Goal: Contribute content

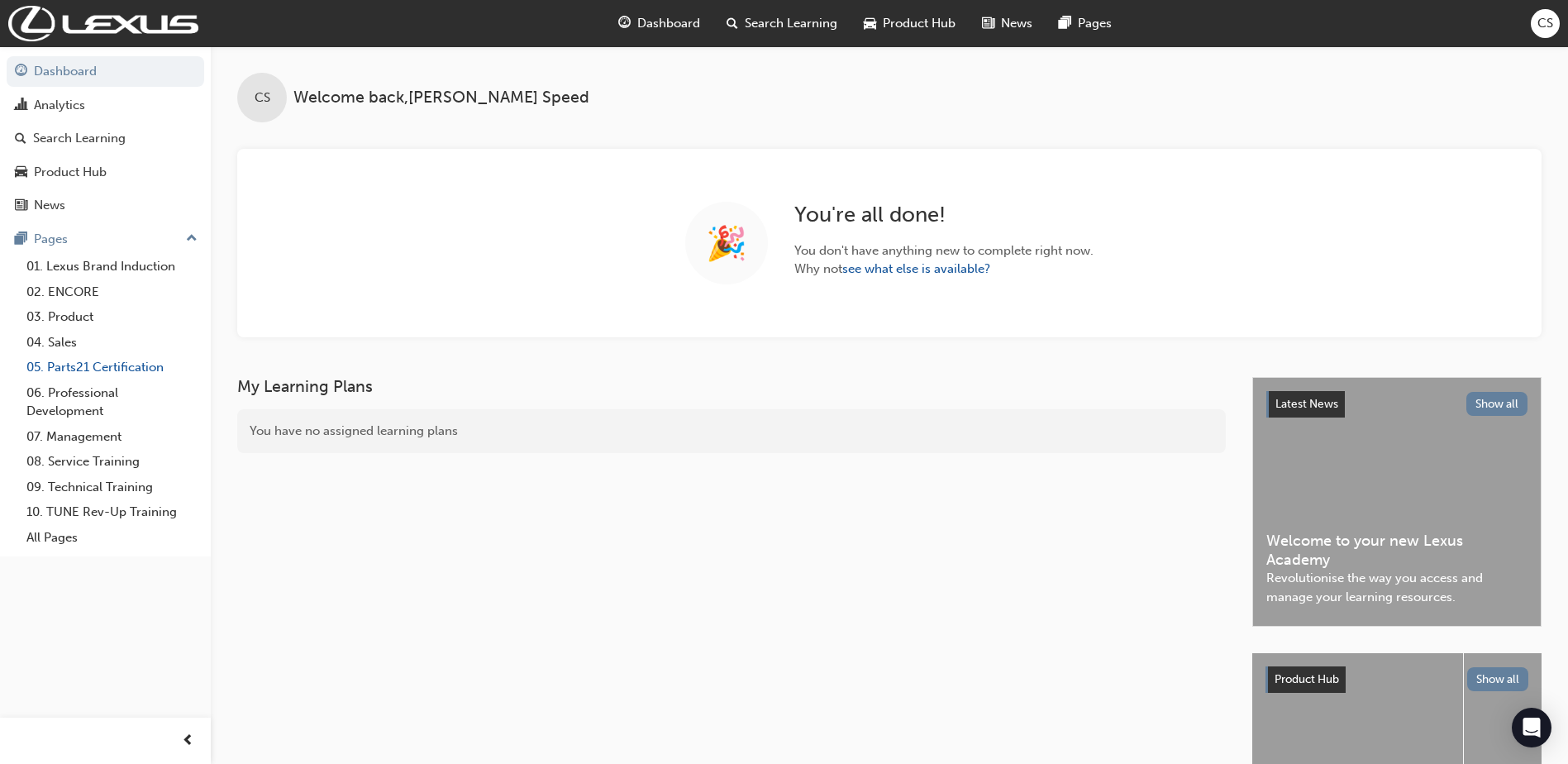
click at [122, 368] on link "05. Parts21 Certification" at bounding box center [112, 367] width 184 height 25
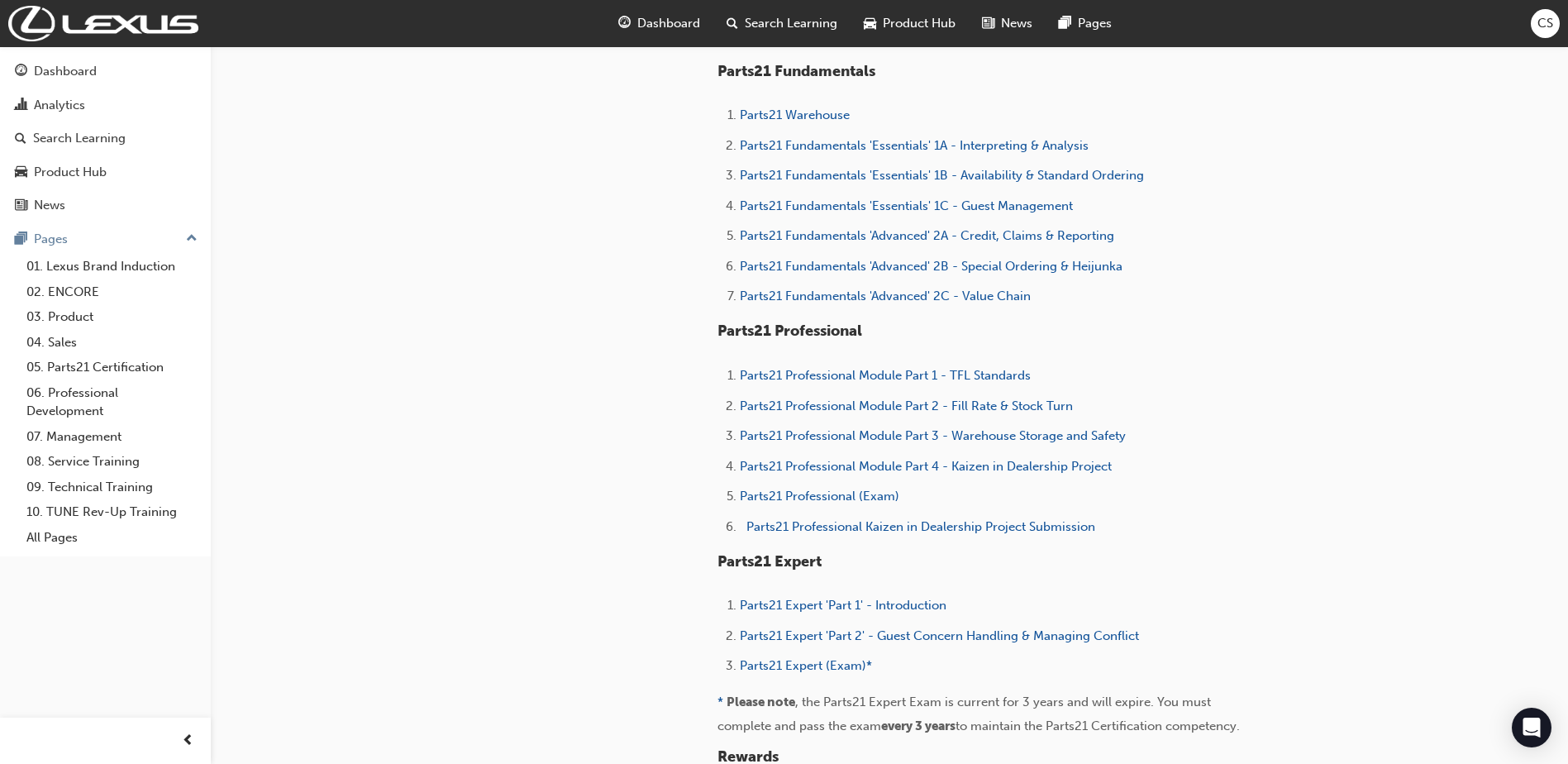
scroll to position [744, 0]
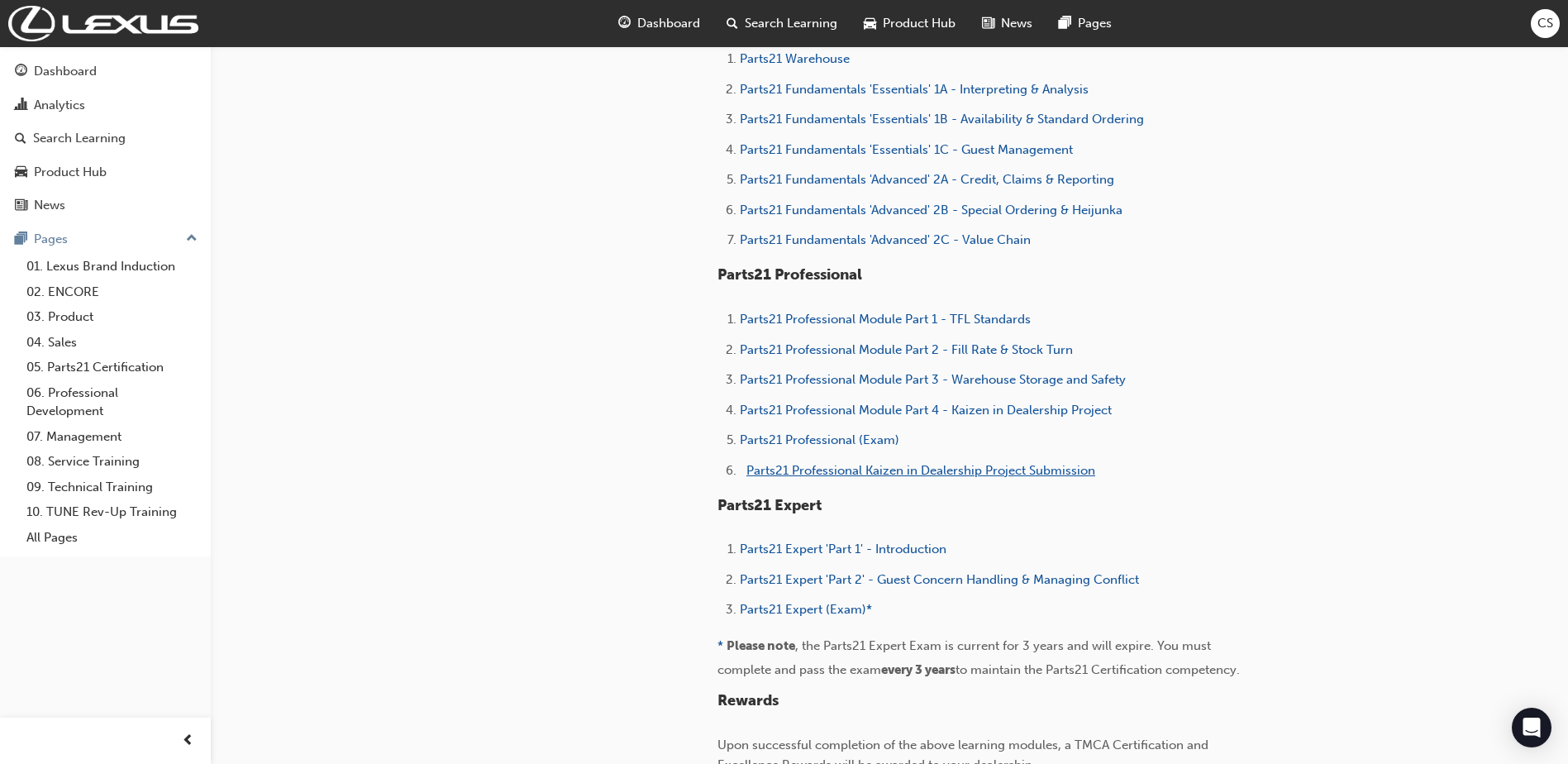
click at [915, 471] on span "Parts21 Professional Kaizen in Dealership Project Submission" at bounding box center [920, 470] width 349 height 15
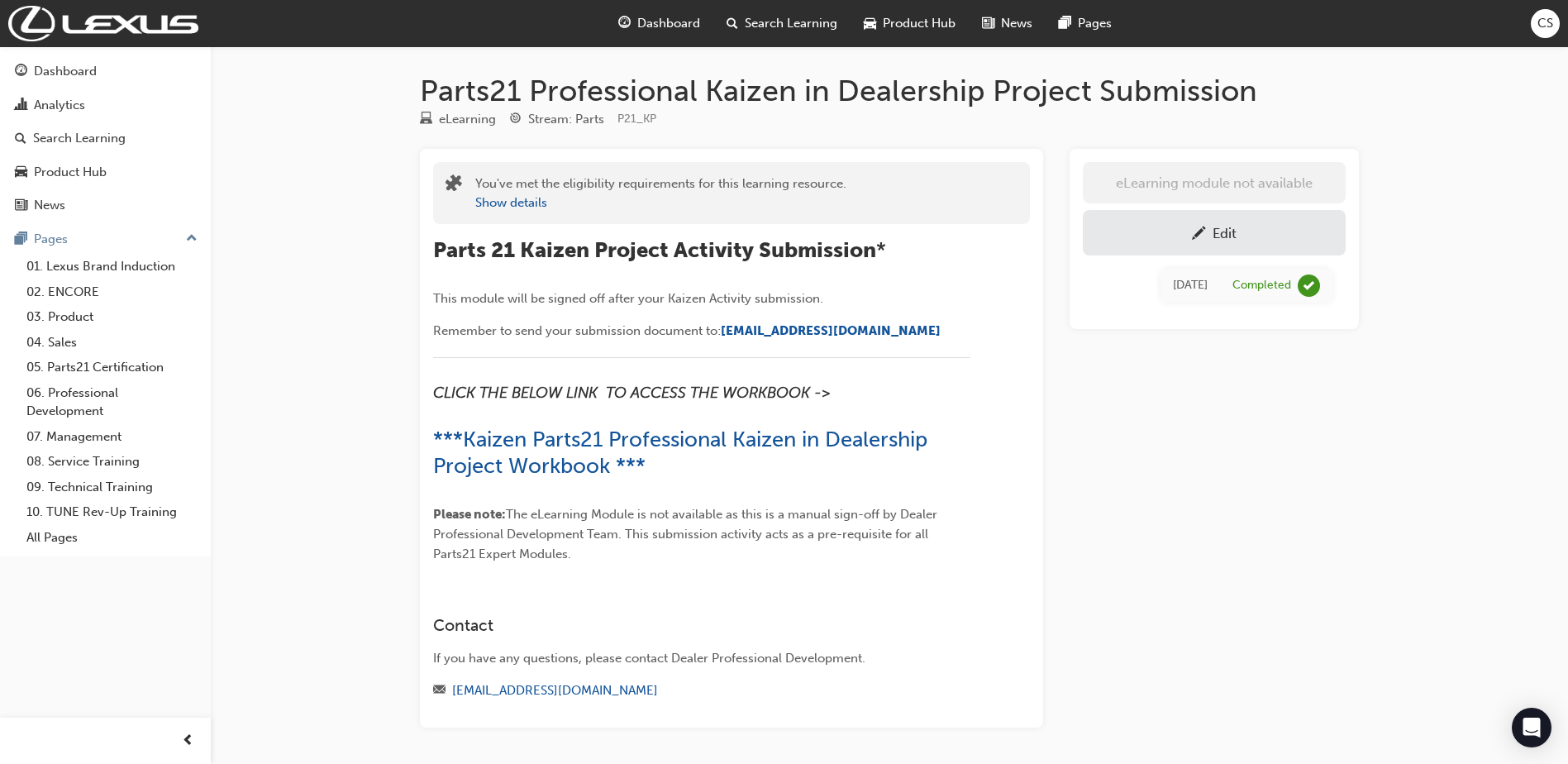
click at [1247, 246] on link "Edit" at bounding box center [1214, 233] width 262 height 45
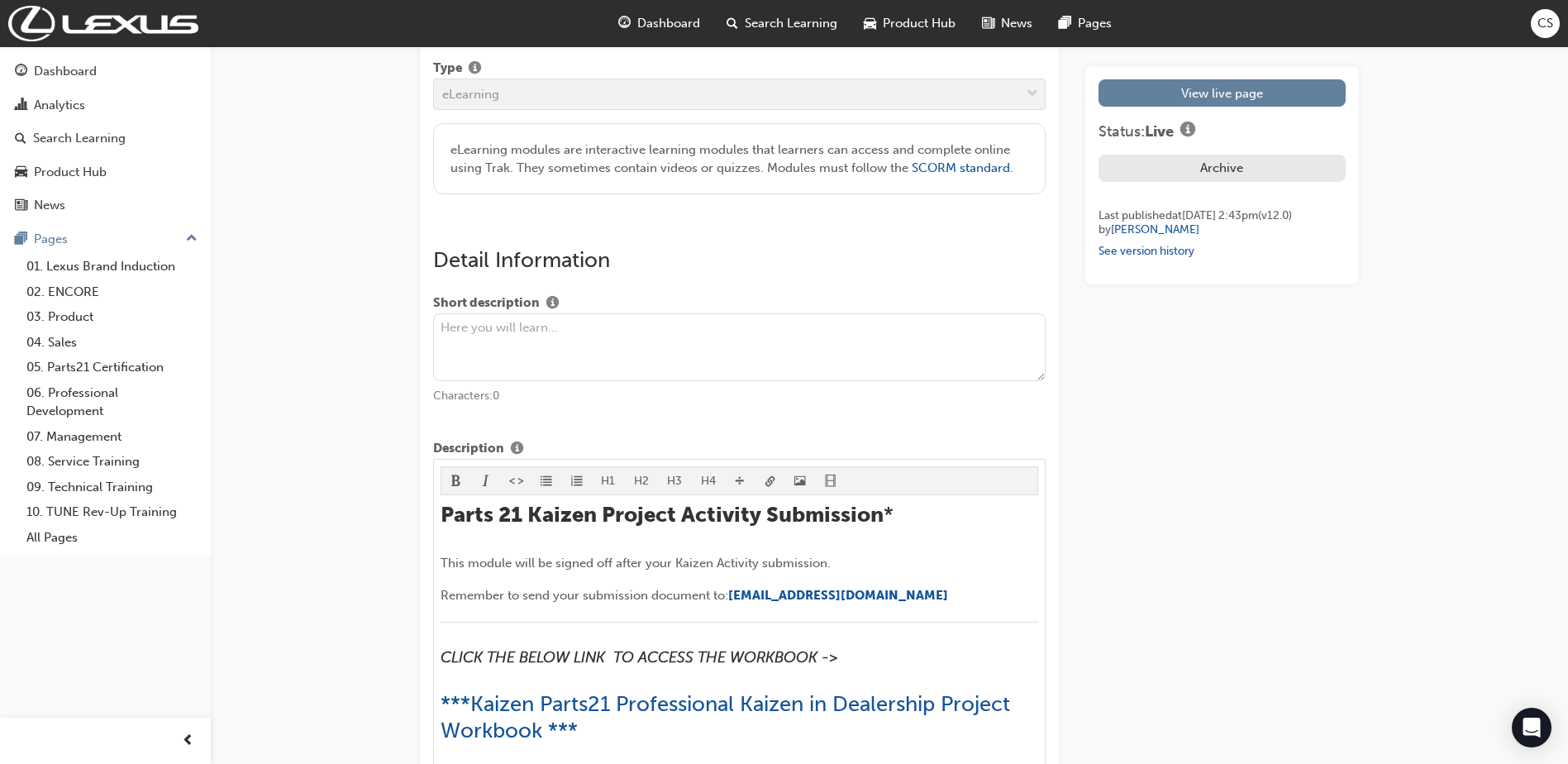
scroll to position [496, 0]
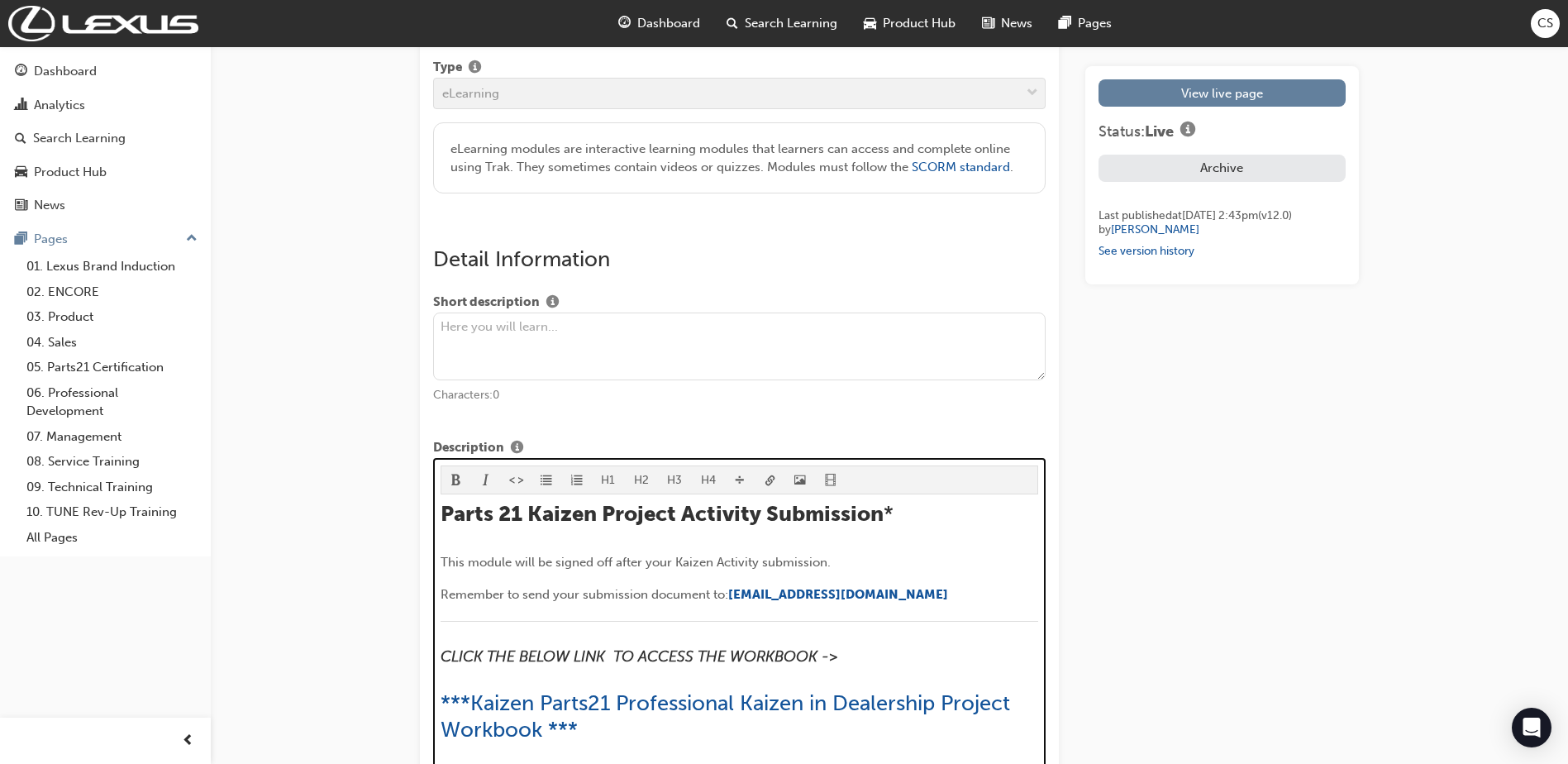
click at [927, 502] on h2 "Parts 21 Kaizen Project Activity Submission *" at bounding box center [740, 514] width 599 height 26
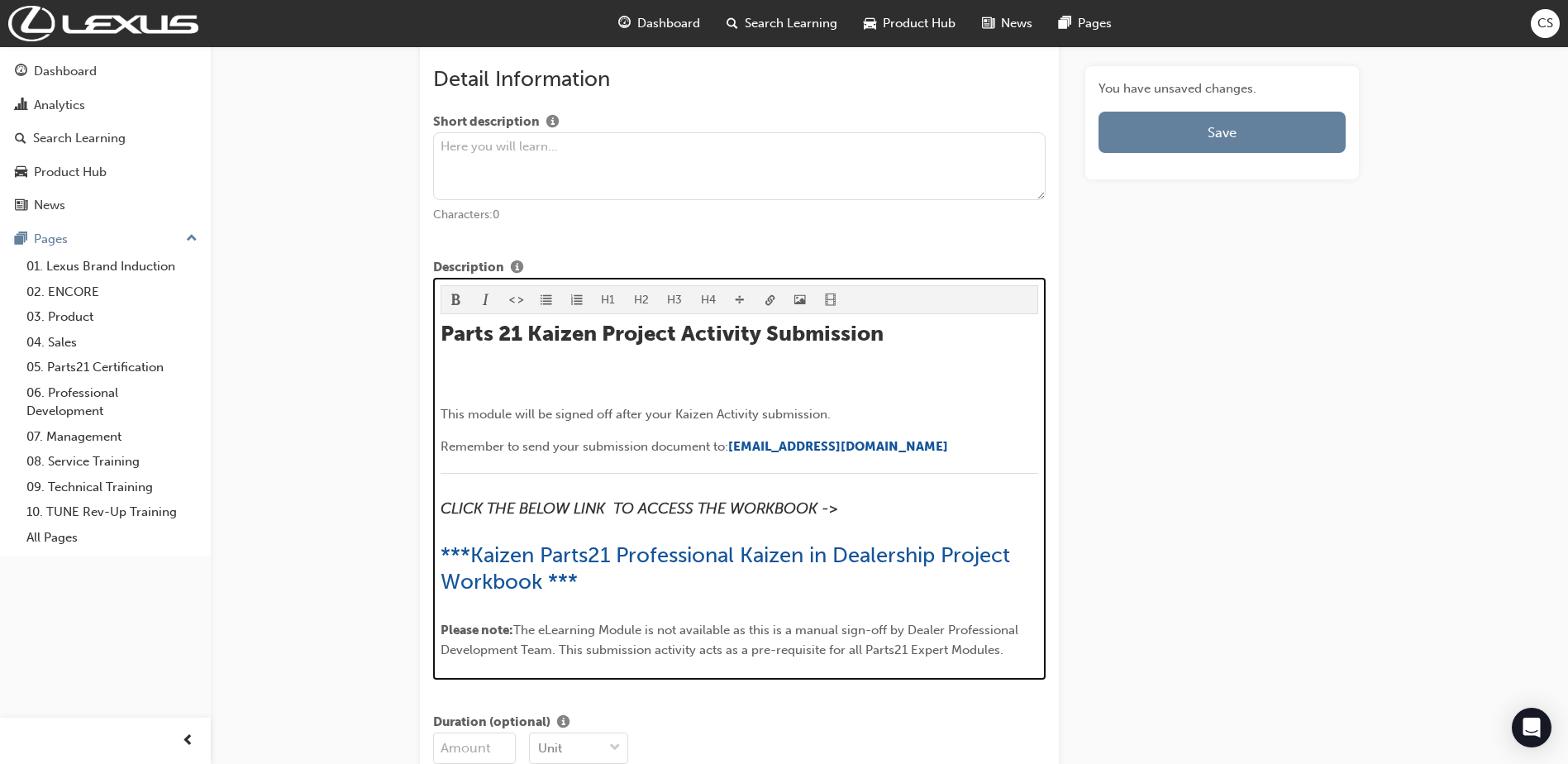
scroll to position [709, 0]
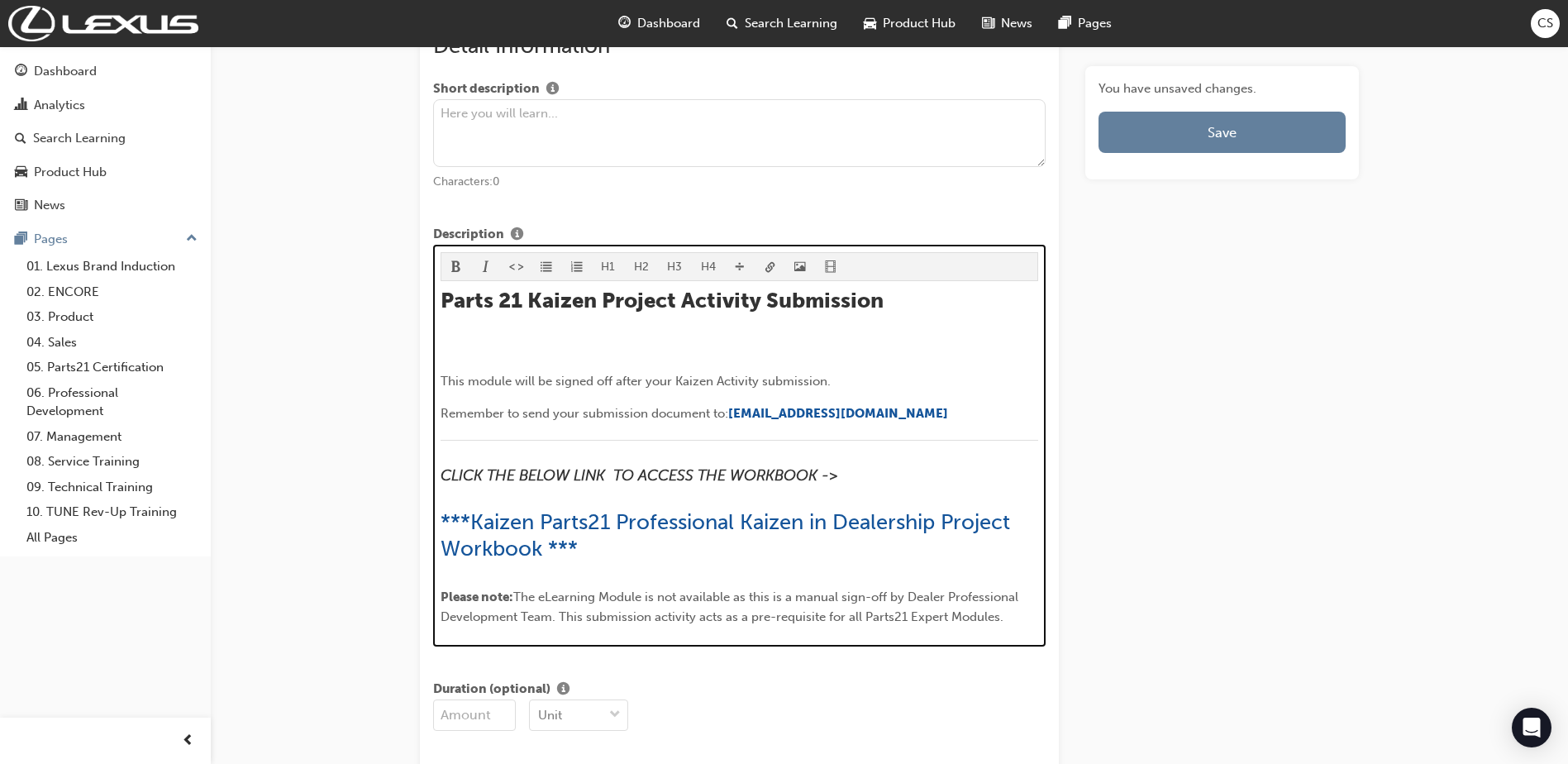
click at [739, 304] on div "H1 H2 H3 H4 Parts 21 Kaizen Project Activity Submission ﻿ This module will be s…" at bounding box center [740, 439] width 599 height 375
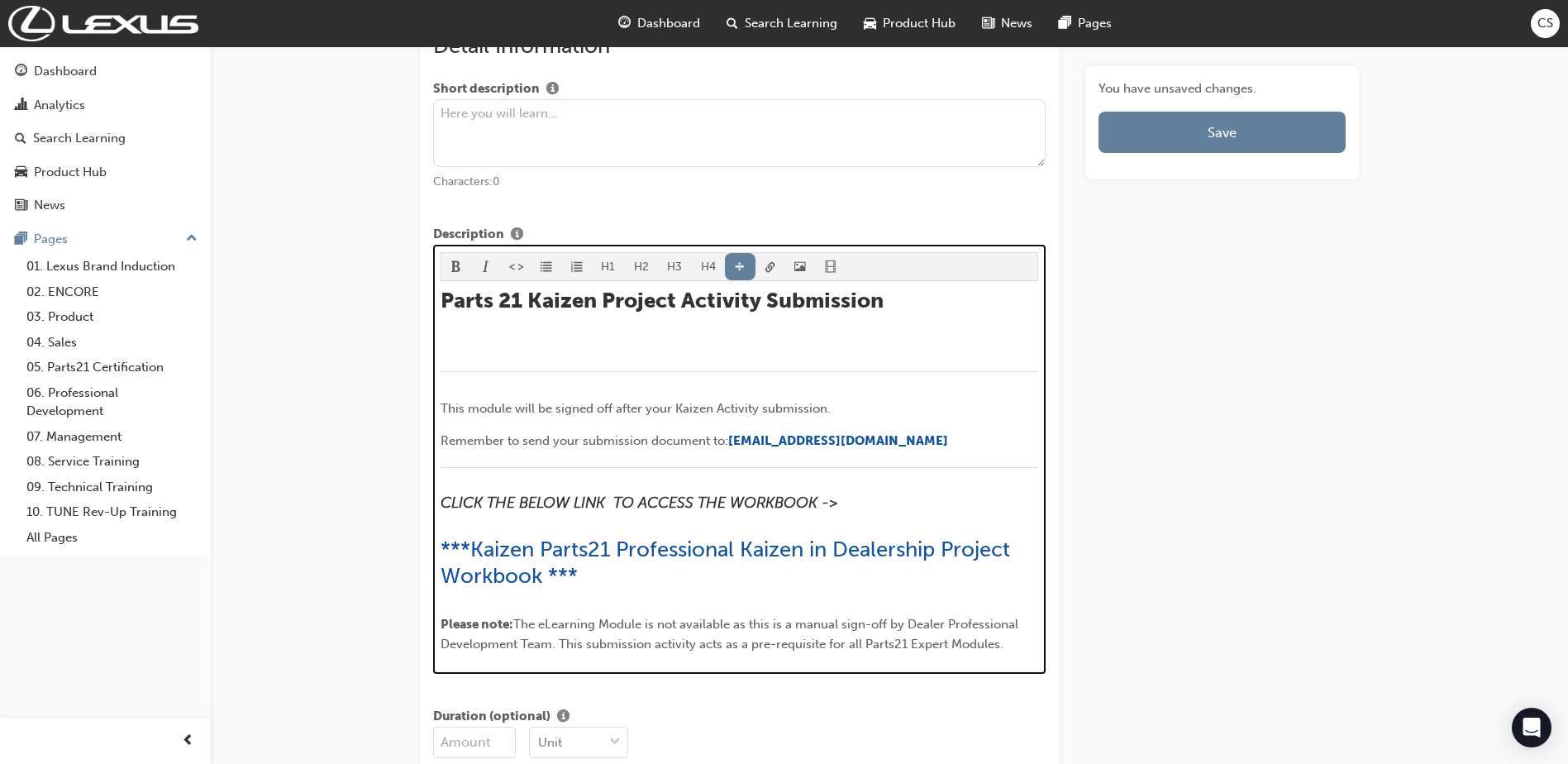
click at [551, 342] on p "﻿" at bounding box center [740, 349] width 599 height 20
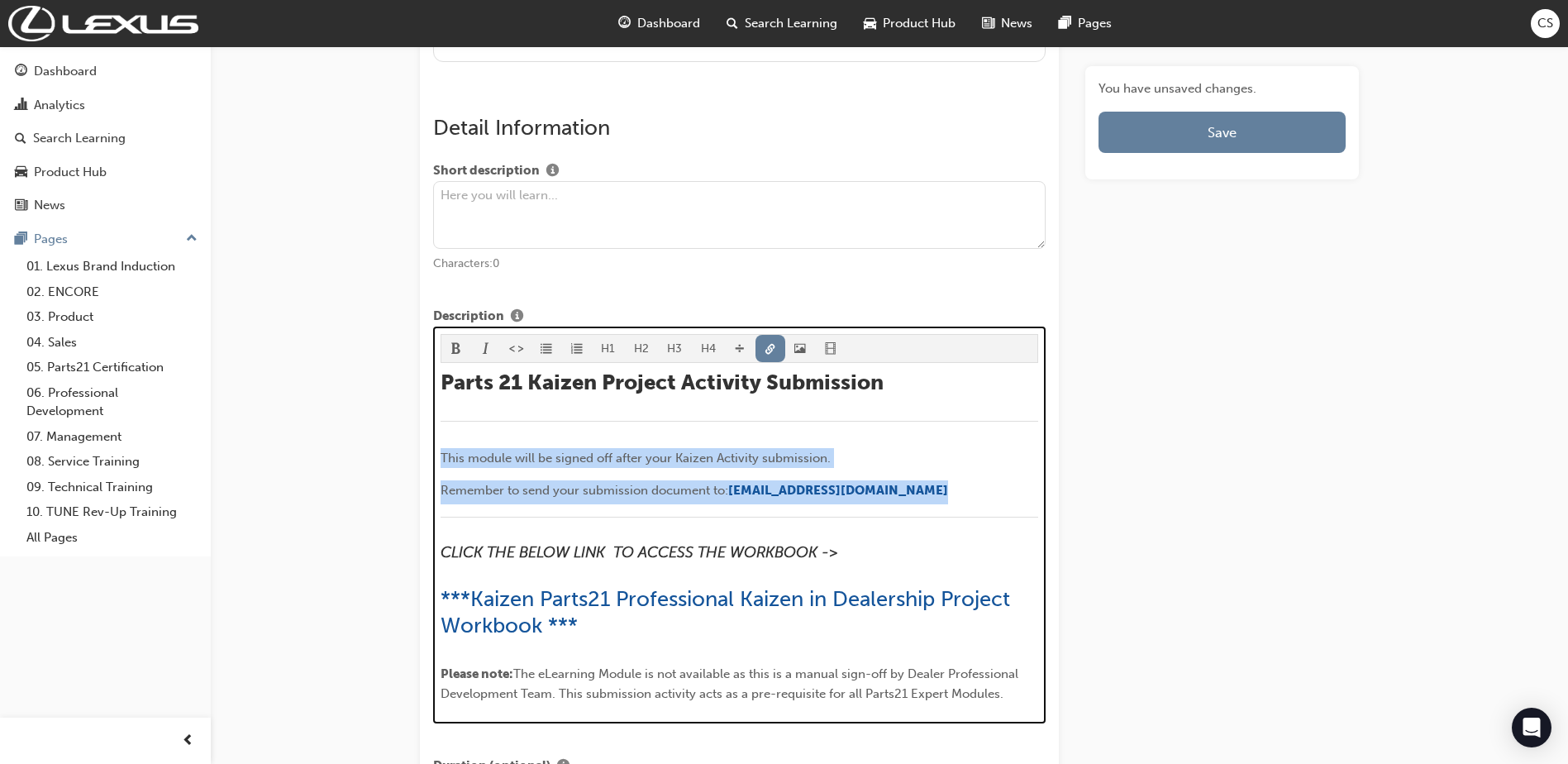
drag, startPoint x: 940, startPoint y: 482, endPoint x: 440, endPoint y: 450, distance: 501.0
click at [441, 450] on div "Parts 21 Kaizen Project Activity Submission ﻿ This module will be signed off af…" at bounding box center [740, 536] width 599 height 334
click at [546, 349] on span "format_ul-icon" at bounding box center [546, 350] width 11 height 14
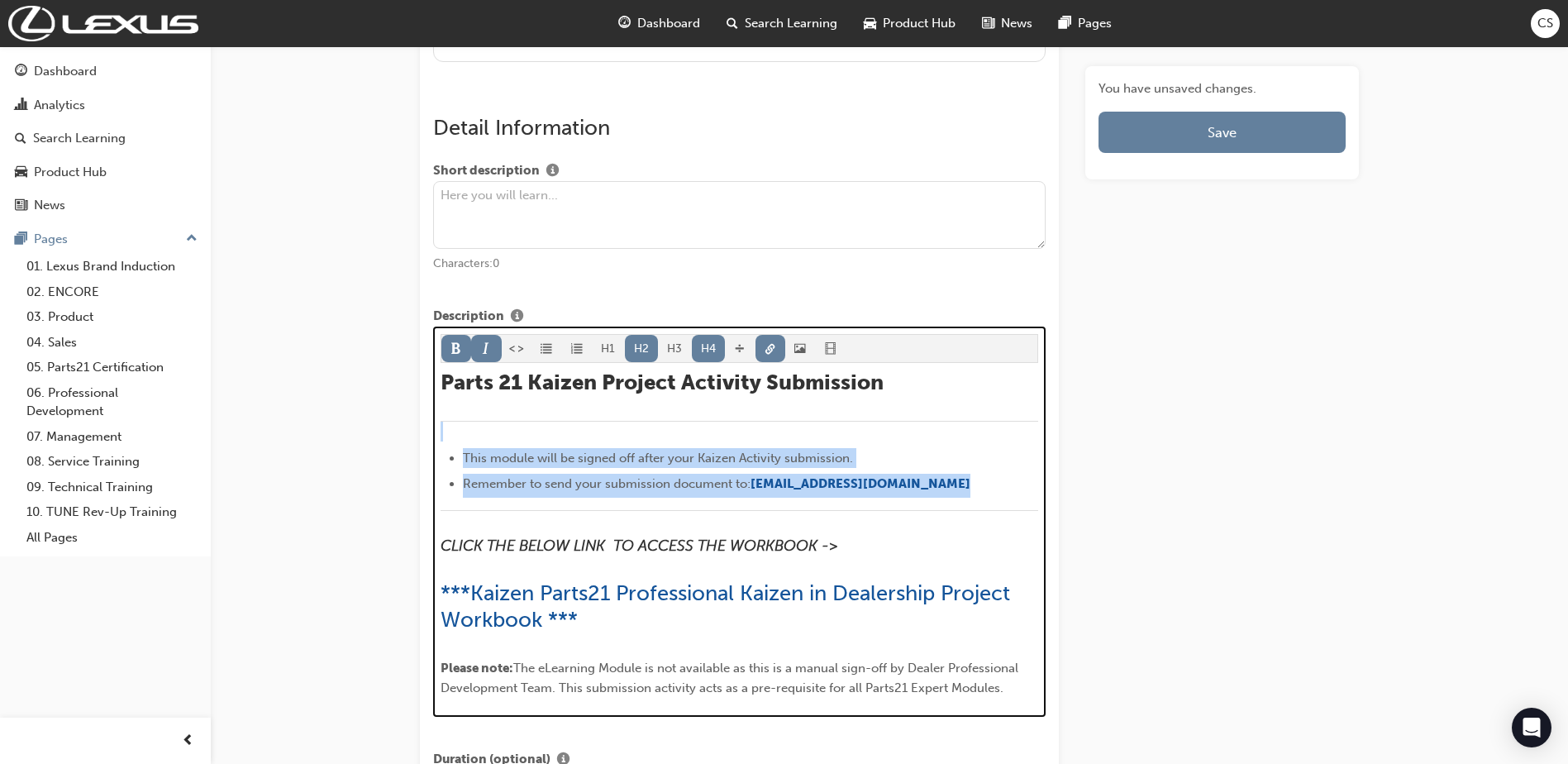
drag, startPoint x: 1005, startPoint y: 691, endPoint x: 422, endPoint y: 541, distance: 602.0
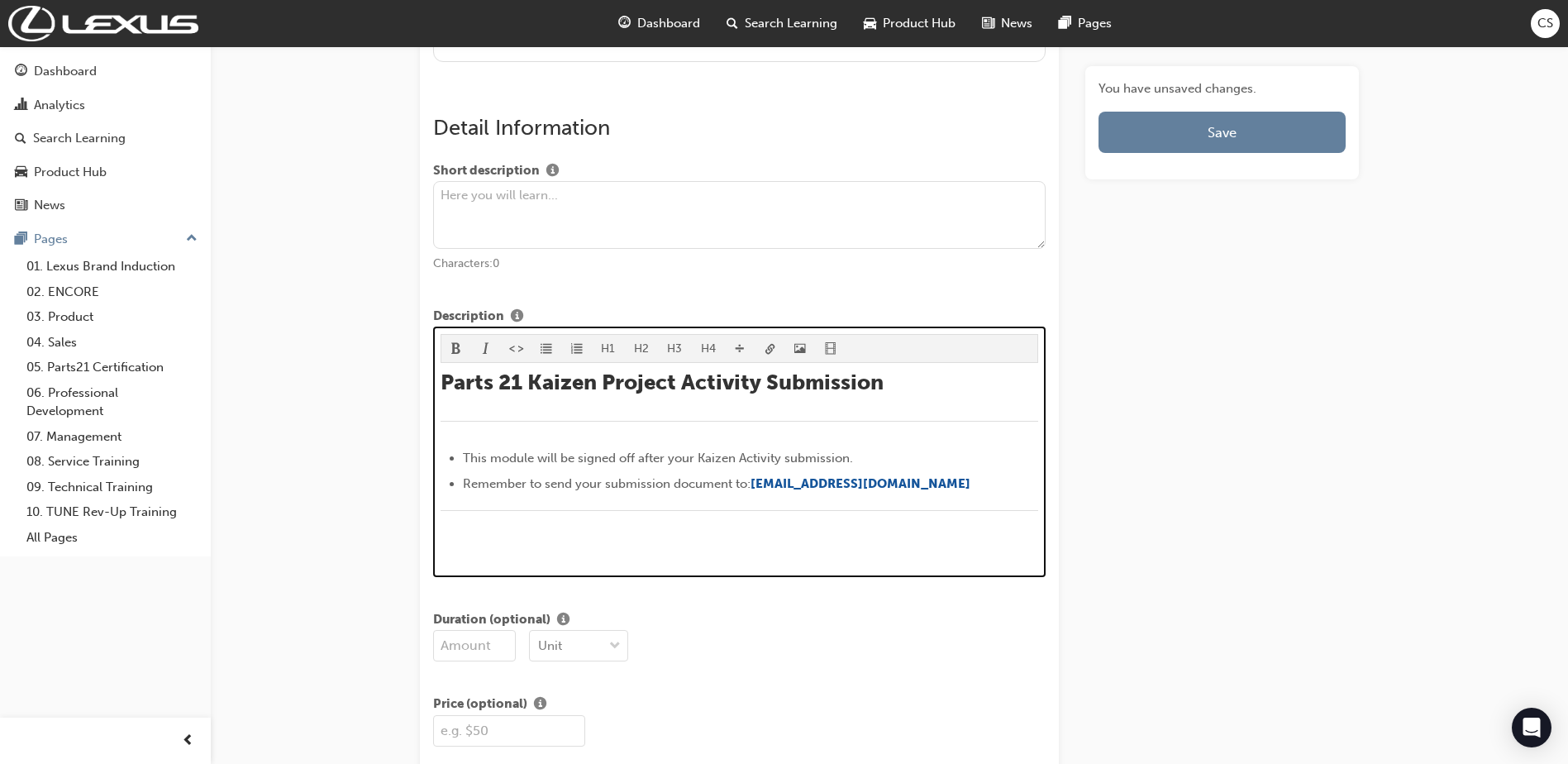
scroll to position [793, 0]
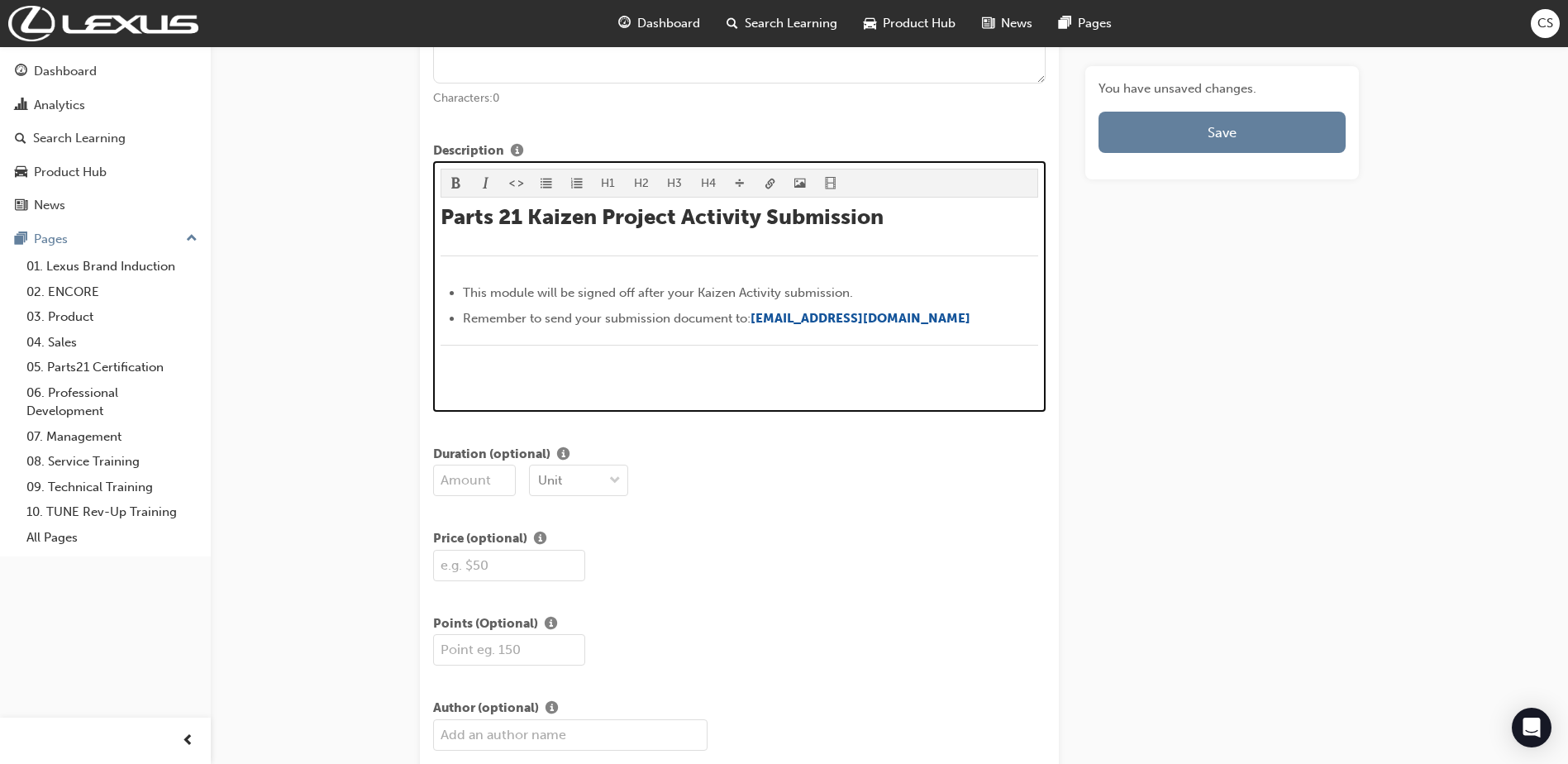
click at [495, 369] on div "Parts 21 Kaizen Project Activity Submission ﻿ This module will be signed off af…" at bounding box center [740, 298] width 599 height 188
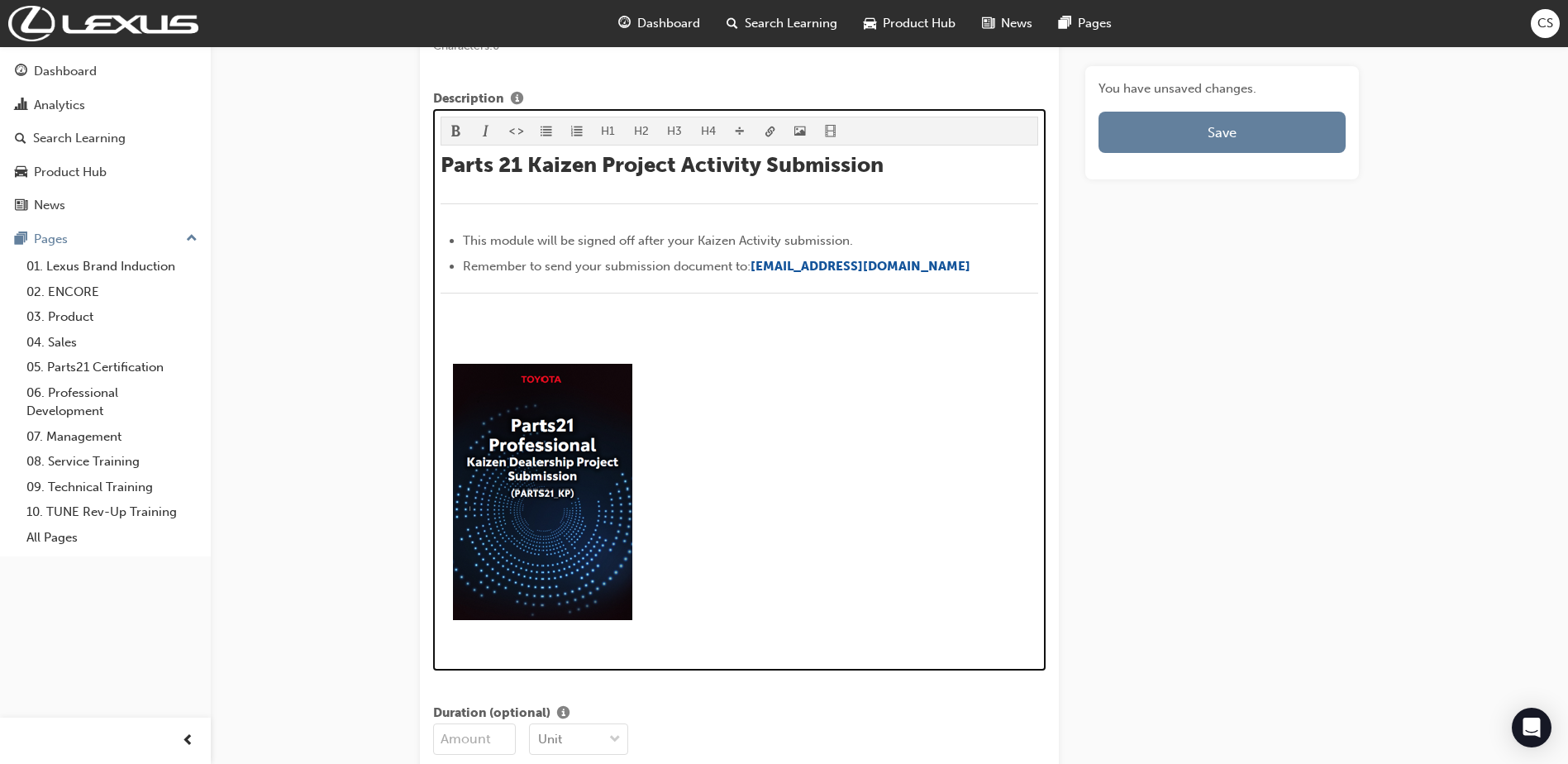
click at [527, 329] on p "﻿" at bounding box center [740, 329] width 599 height 20
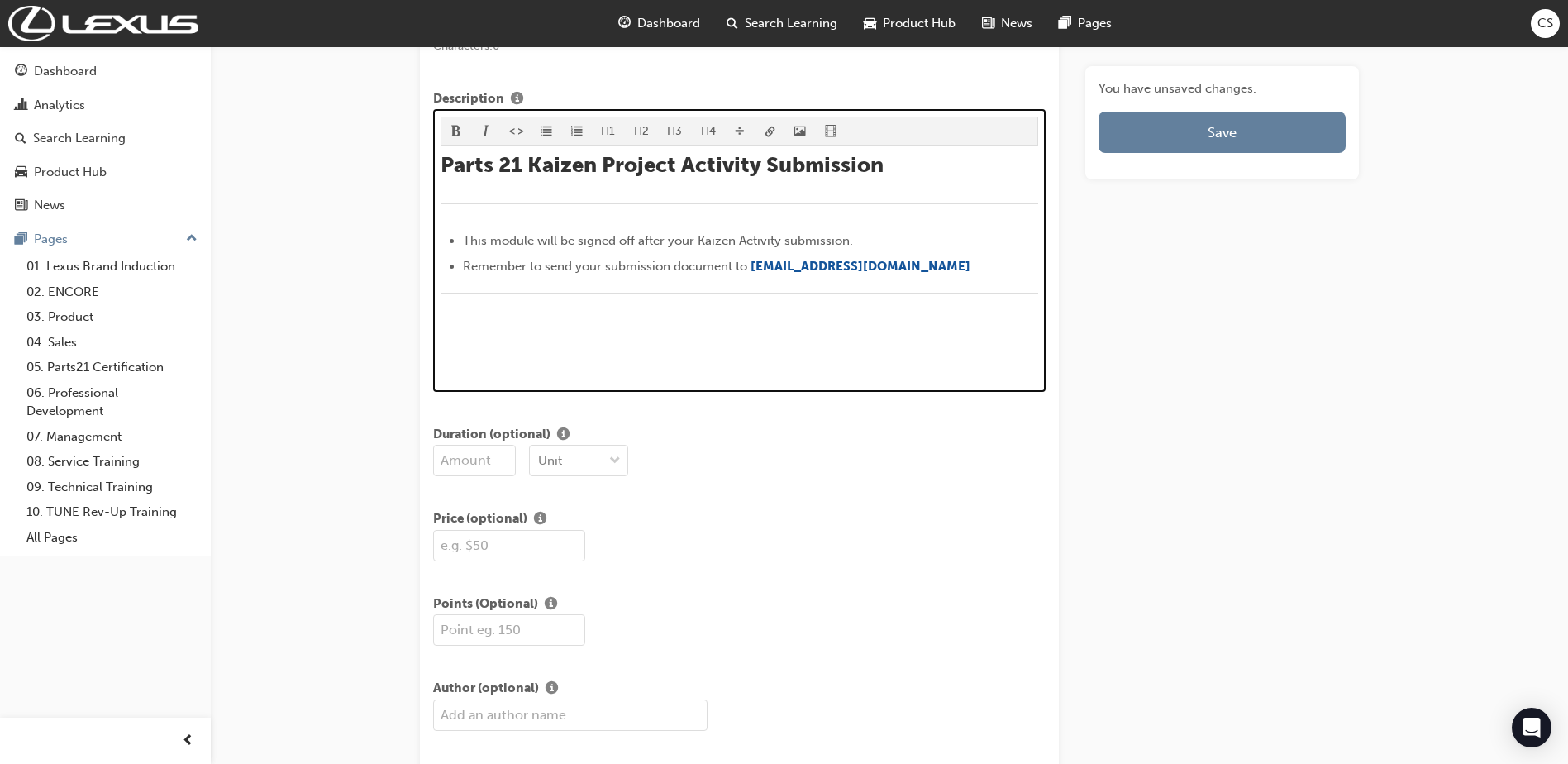
click at [528, 302] on div "﻿" at bounding box center [740, 303] width 599 height 21
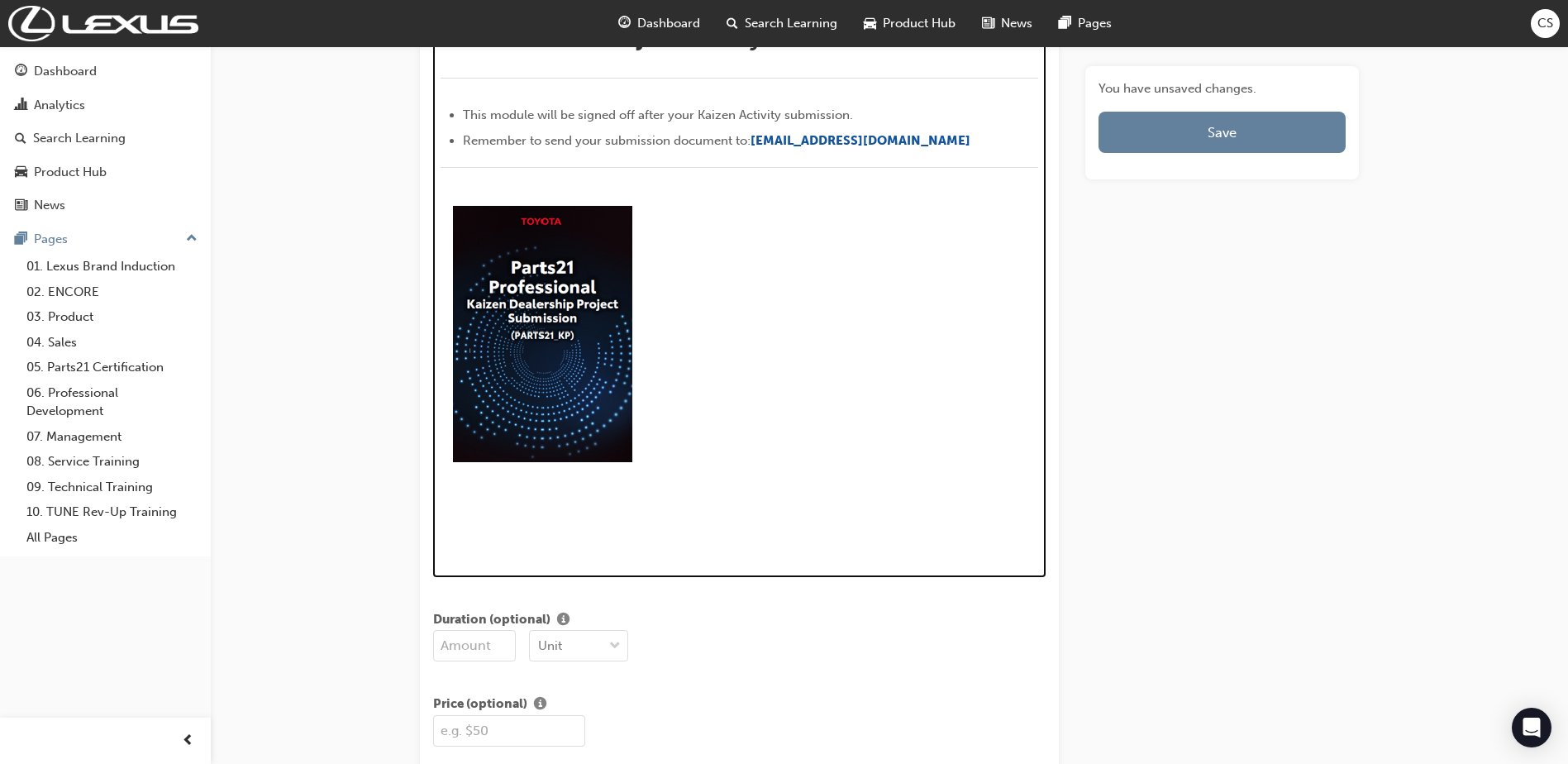
scroll to position [575, 0]
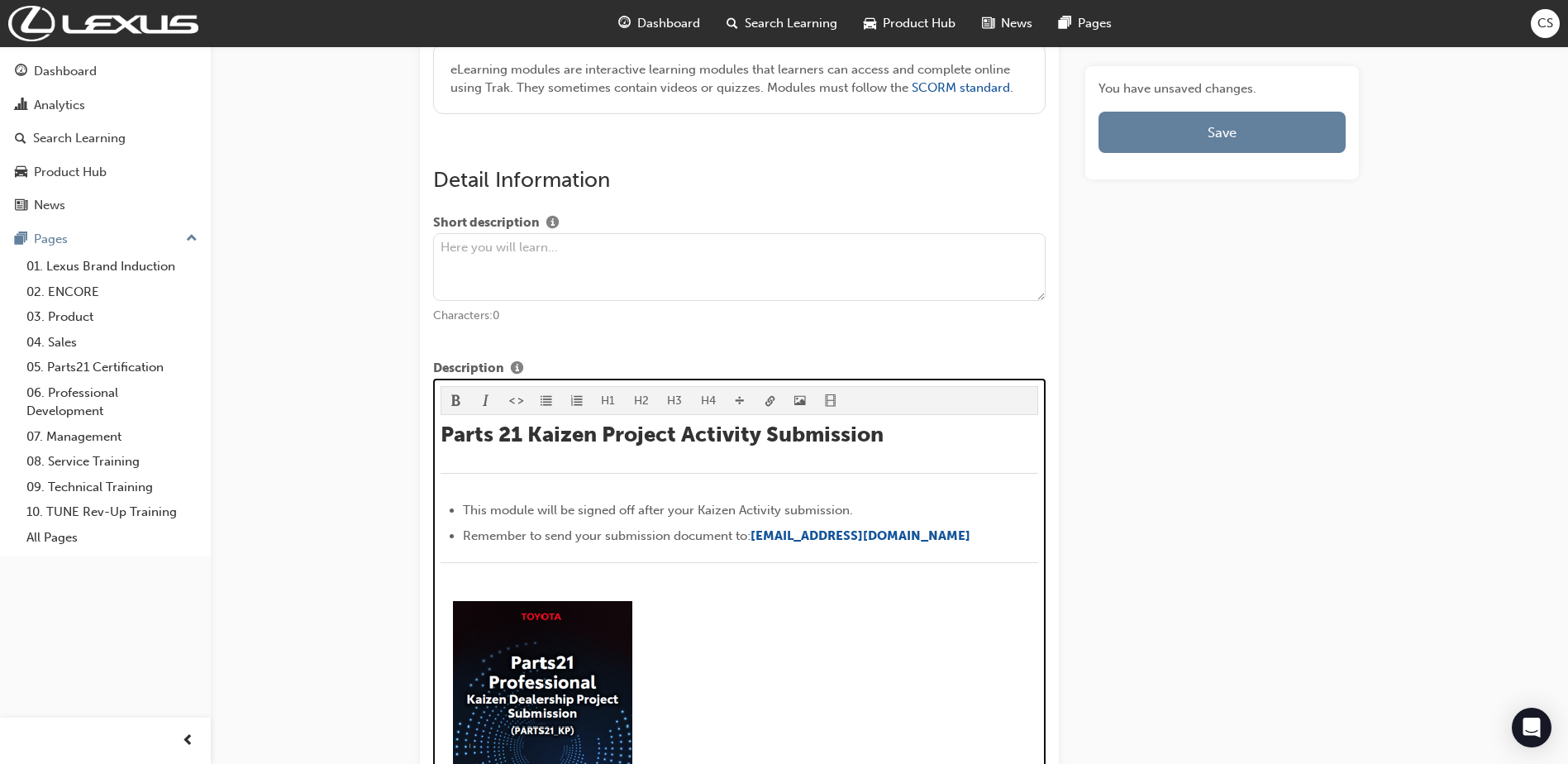
click at [527, 568] on div "﻿" at bounding box center [740, 573] width 599 height 21
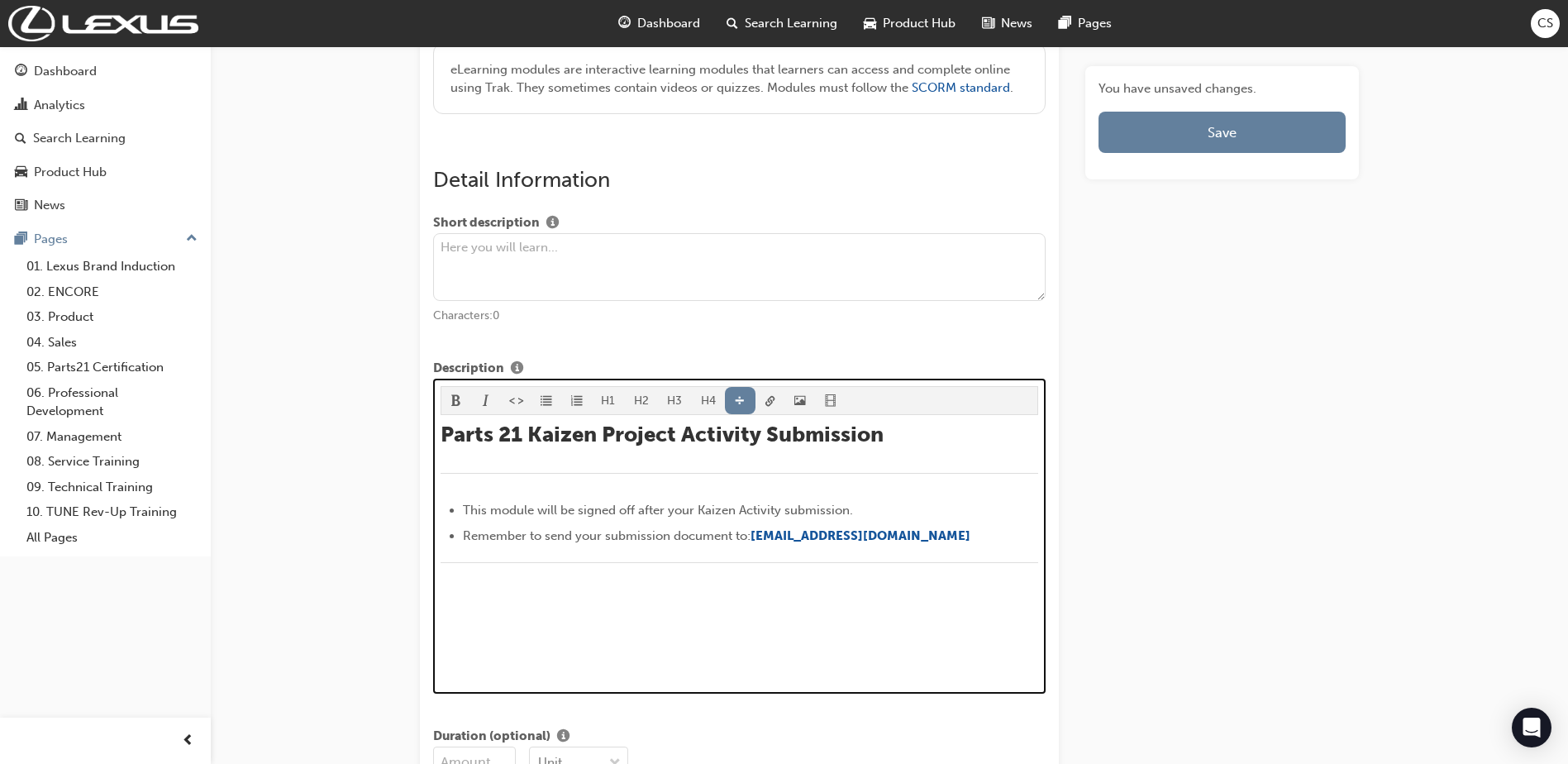
scroll to position [1072, 0]
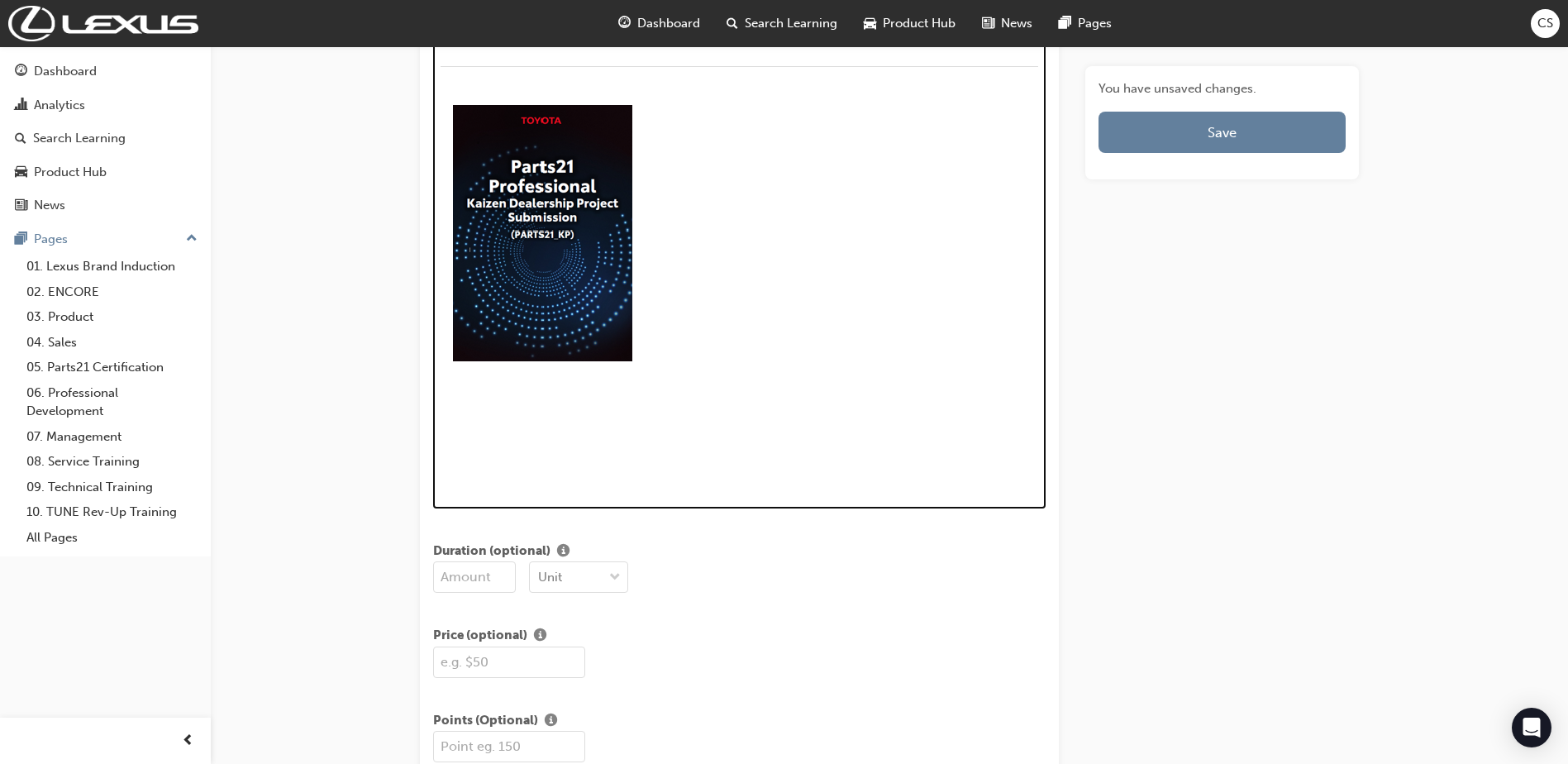
click at [500, 404] on p "﻿" at bounding box center [740, 414] width 599 height 20
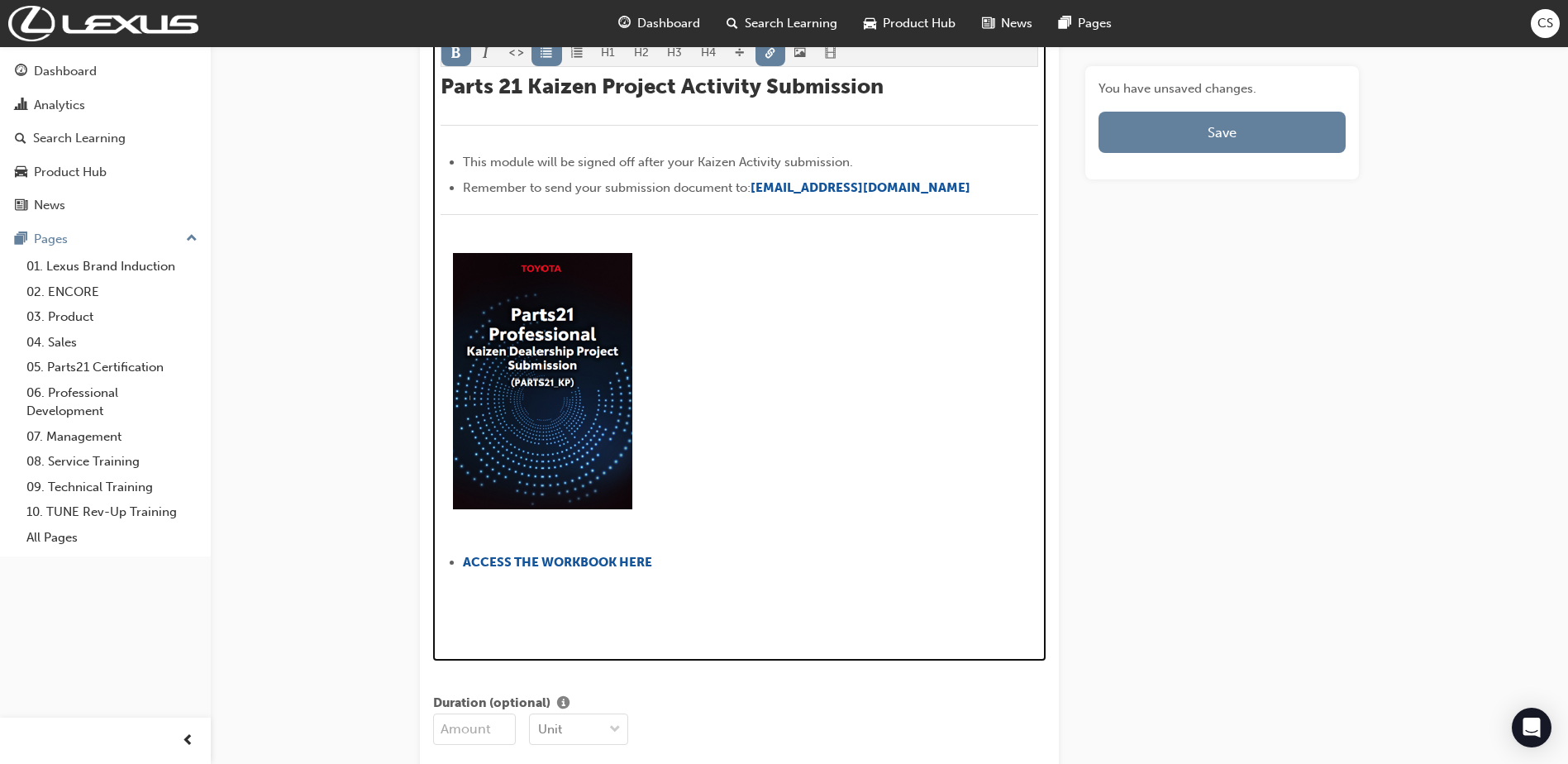
scroll to position [938, 0]
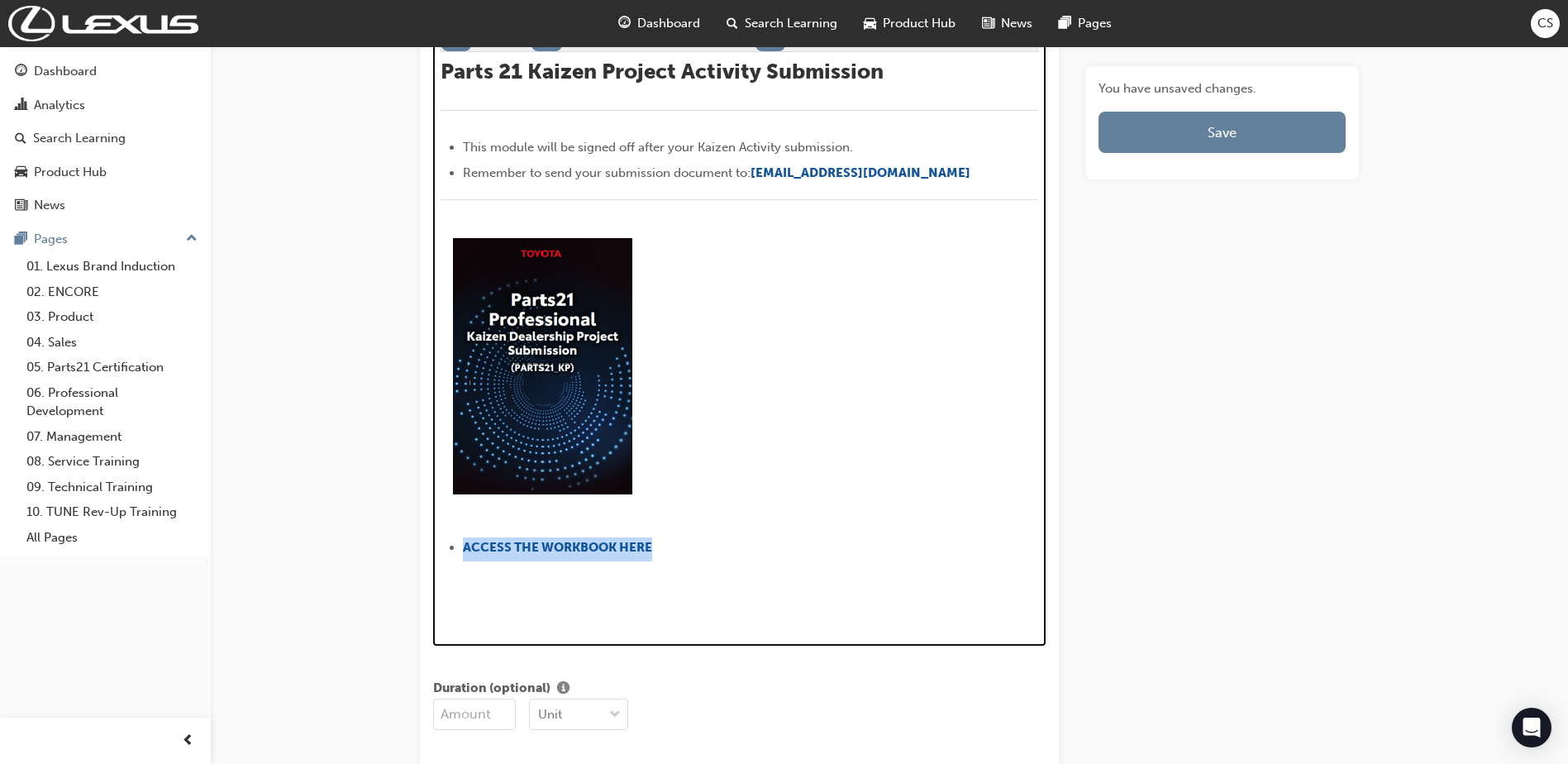
drag, startPoint x: 687, startPoint y: 550, endPoint x: 466, endPoint y: 535, distance: 221.5
click at [466, 535] on div "Parts 21 Kaizen Project Activity Submission ﻿ This module will be signed off af…" at bounding box center [740, 342] width 599 height 567
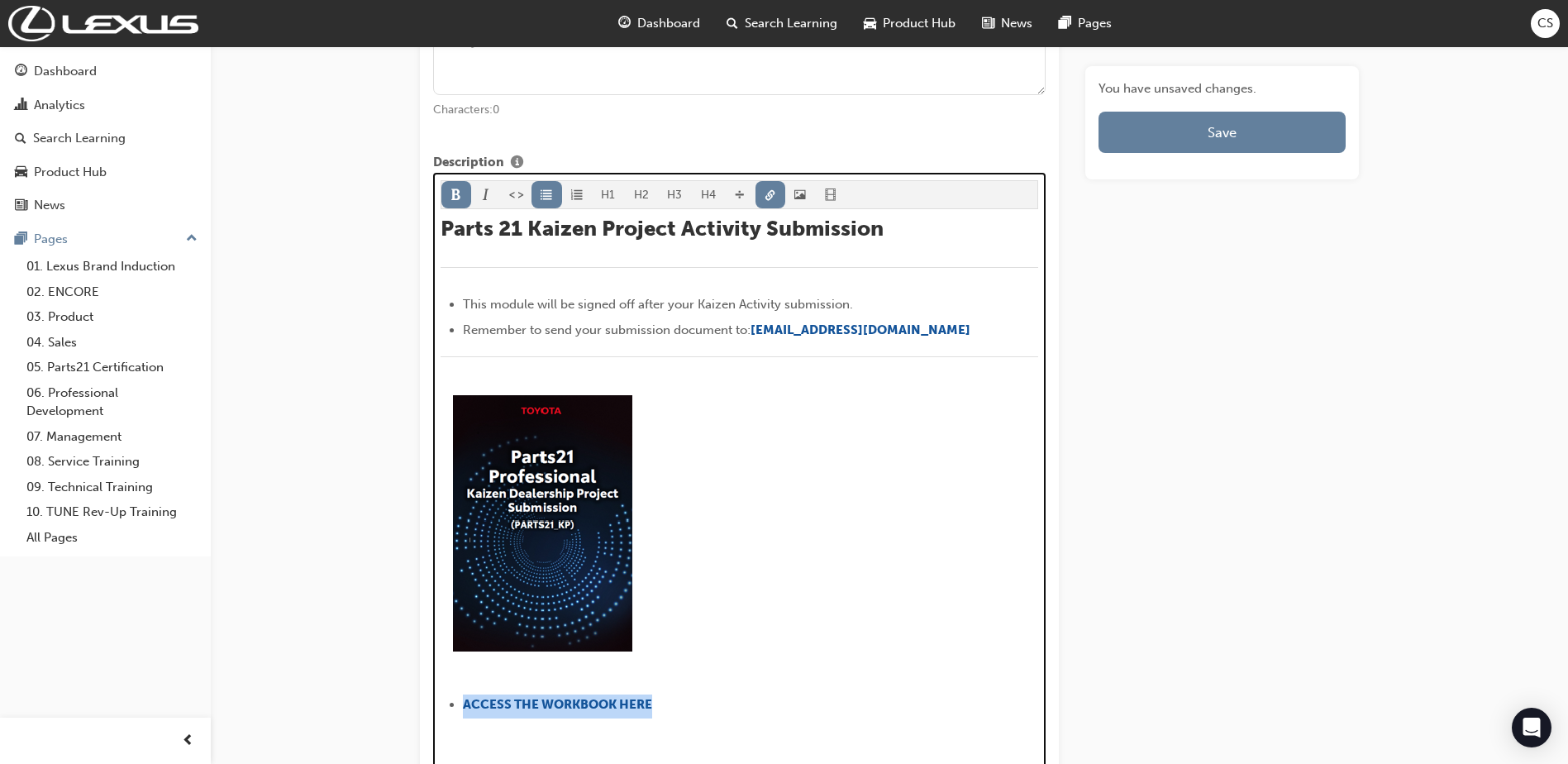
scroll to position [773, 0]
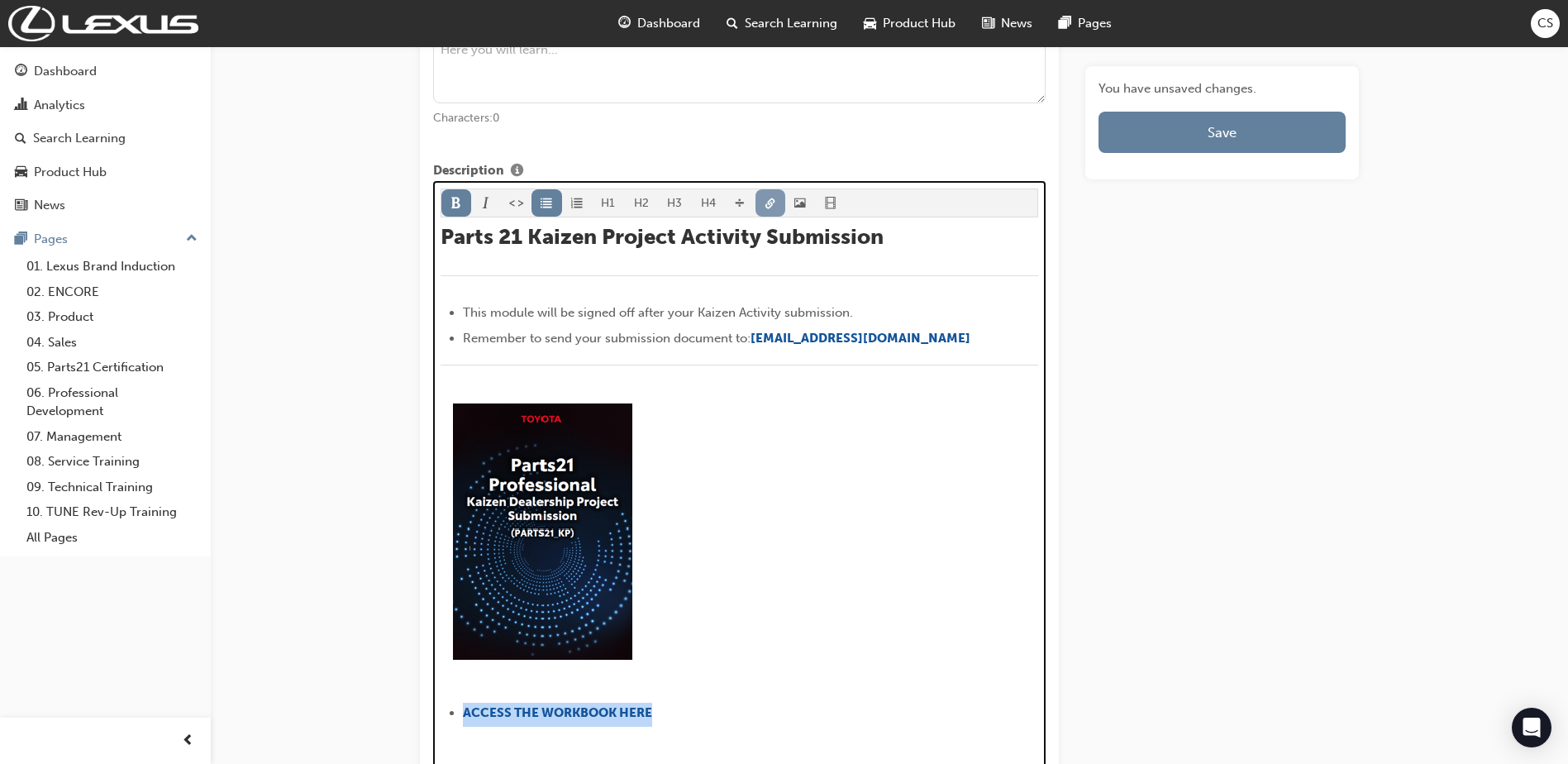
click at [765, 209] on span "link-icon" at bounding box center [770, 204] width 11 height 14
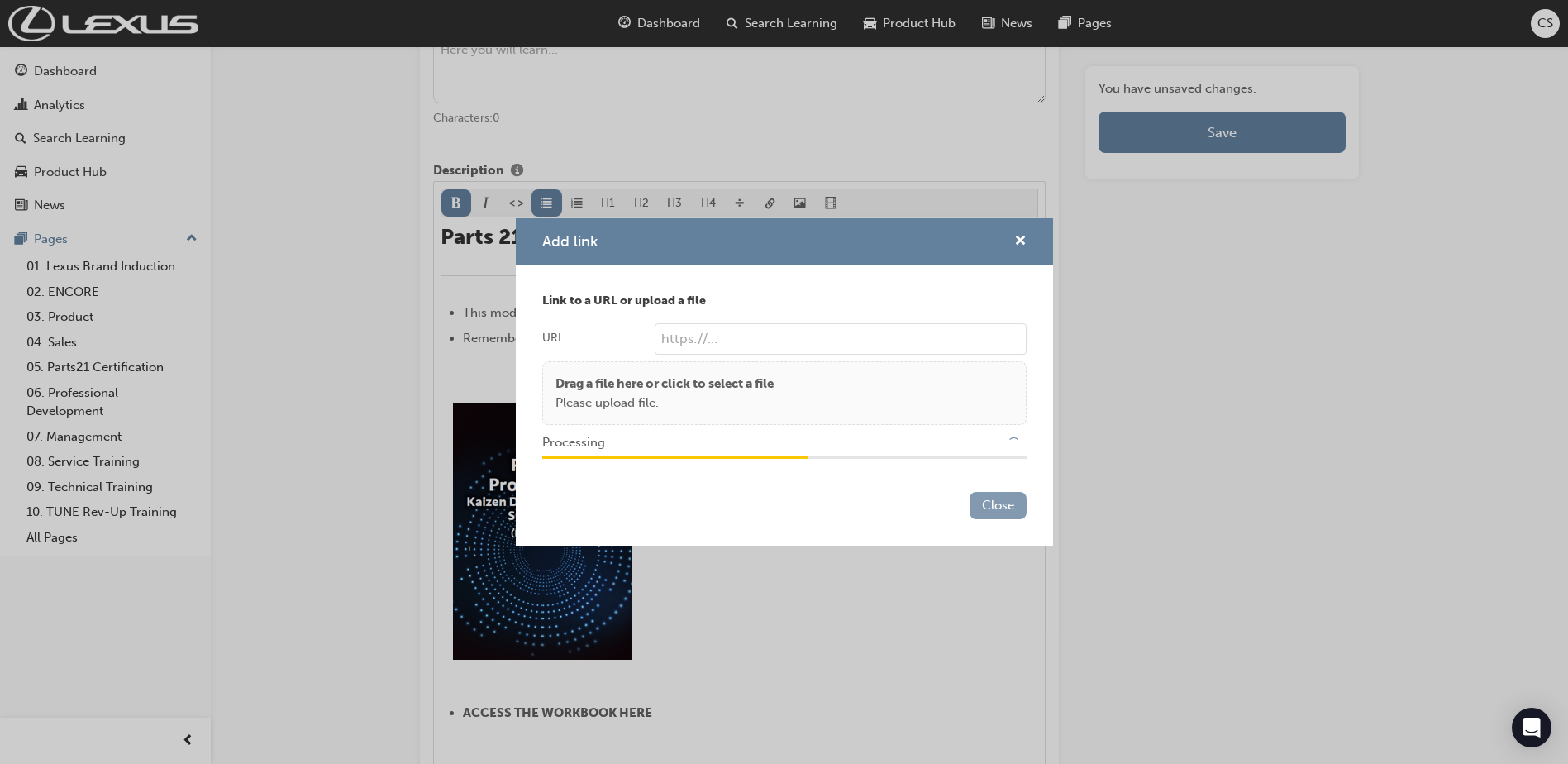
type input "/upload/e39a9aa8-ce54-4bbd-bfce-8e650aa9bdd4.pdf"
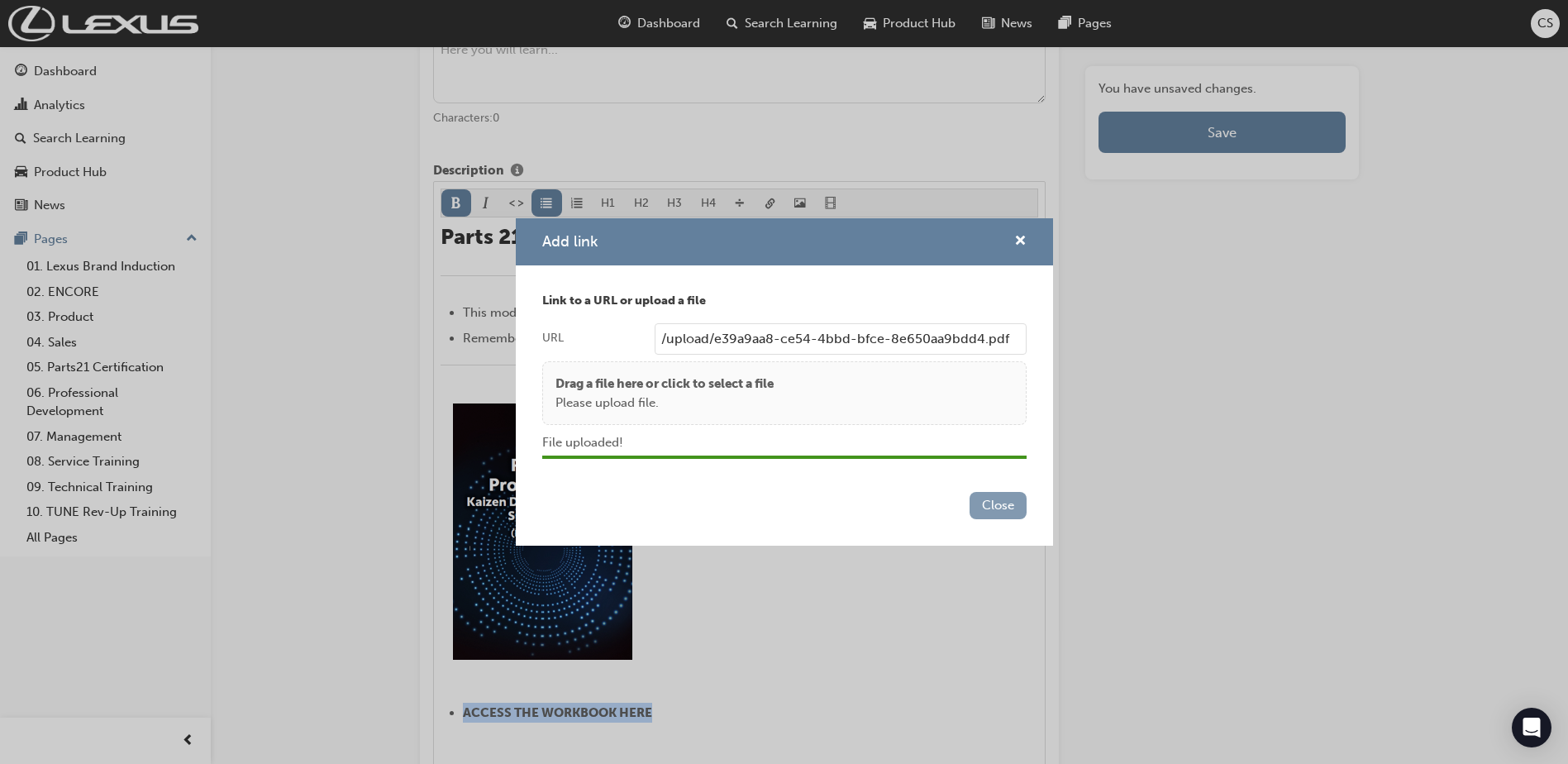
click at [1019, 509] on button "Close" at bounding box center [999, 505] width 57 height 27
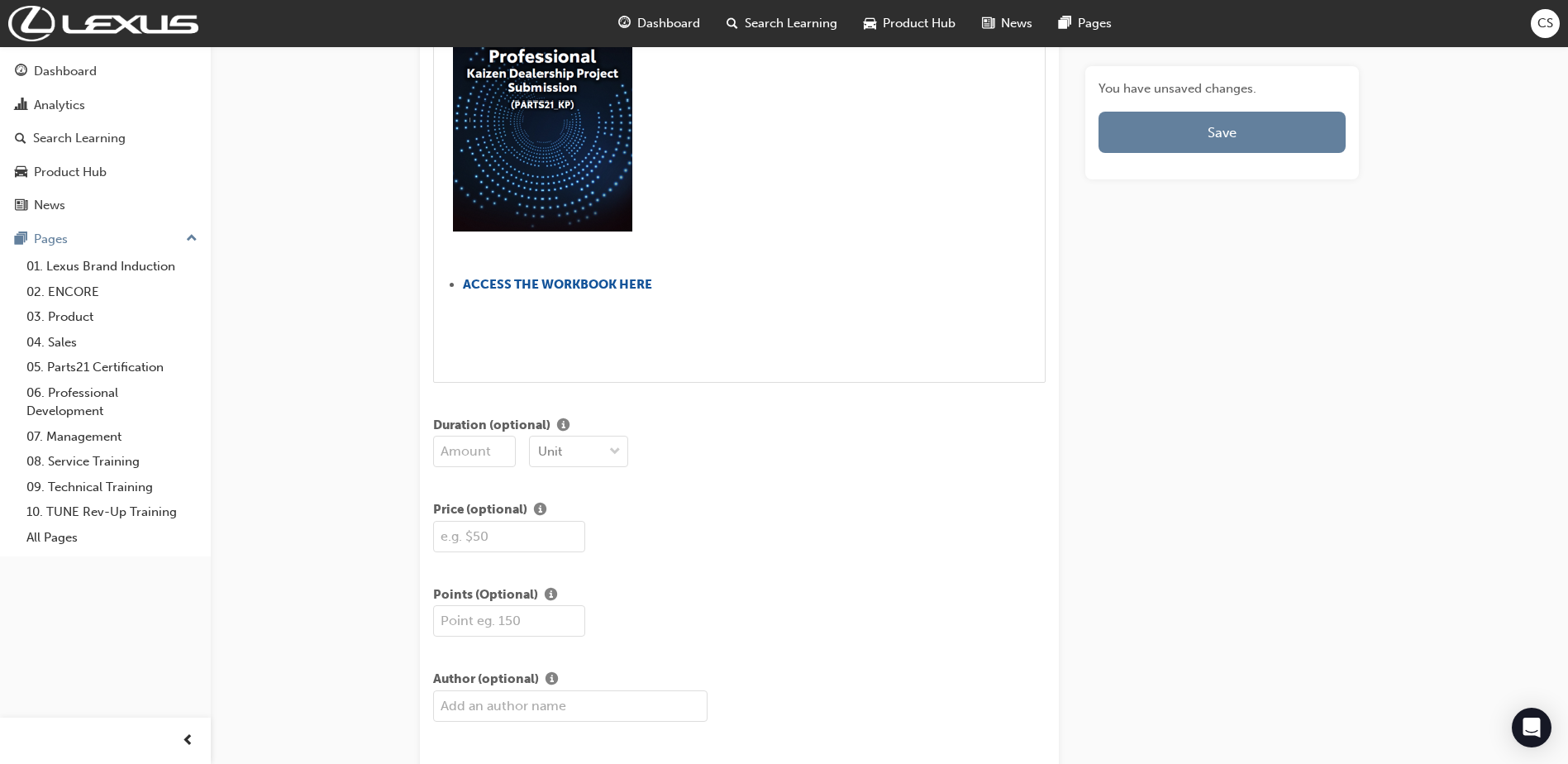
scroll to position [1269, 0]
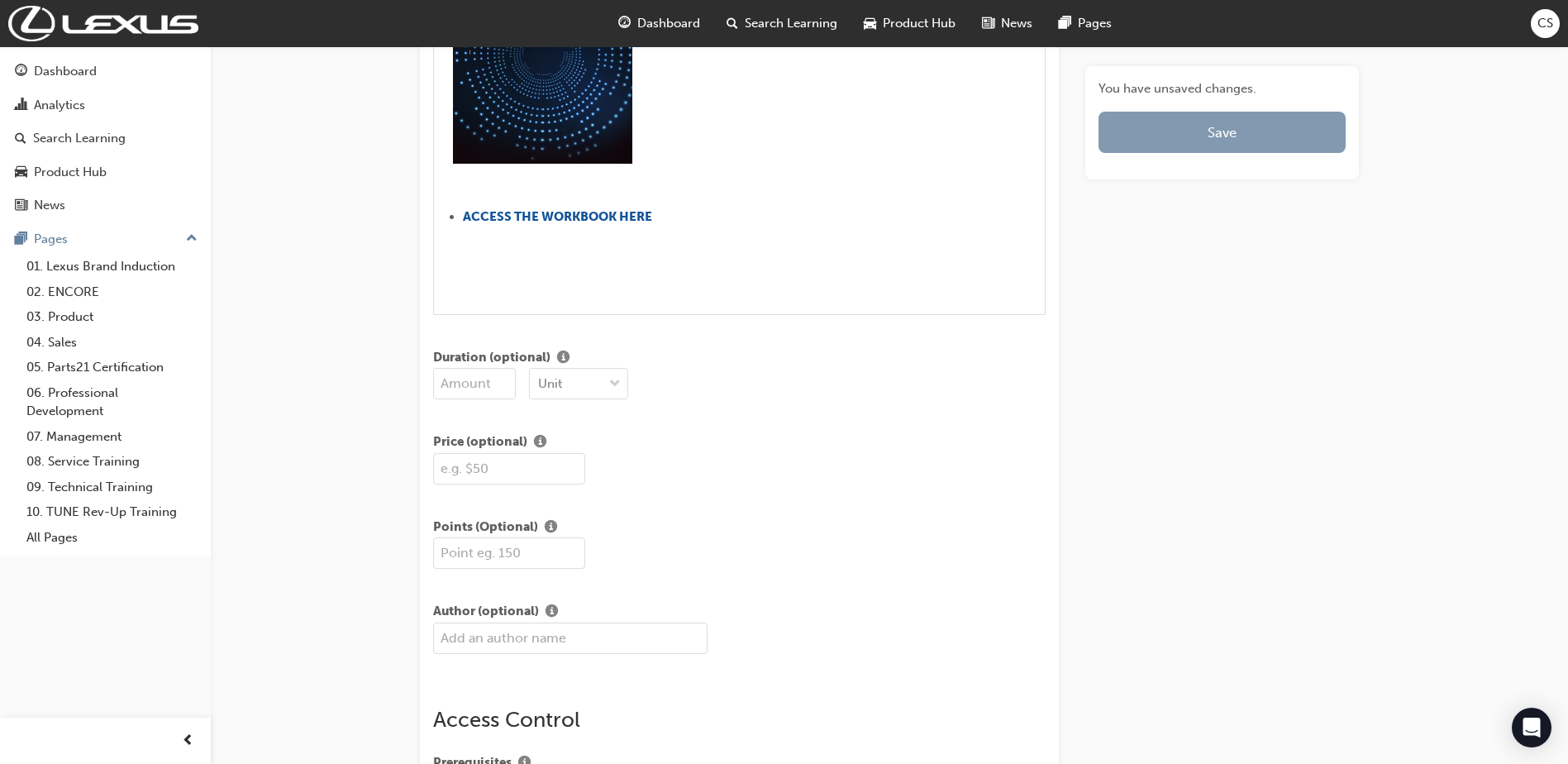
click at [1241, 126] on button "Save" at bounding box center [1222, 132] width 247 height 42
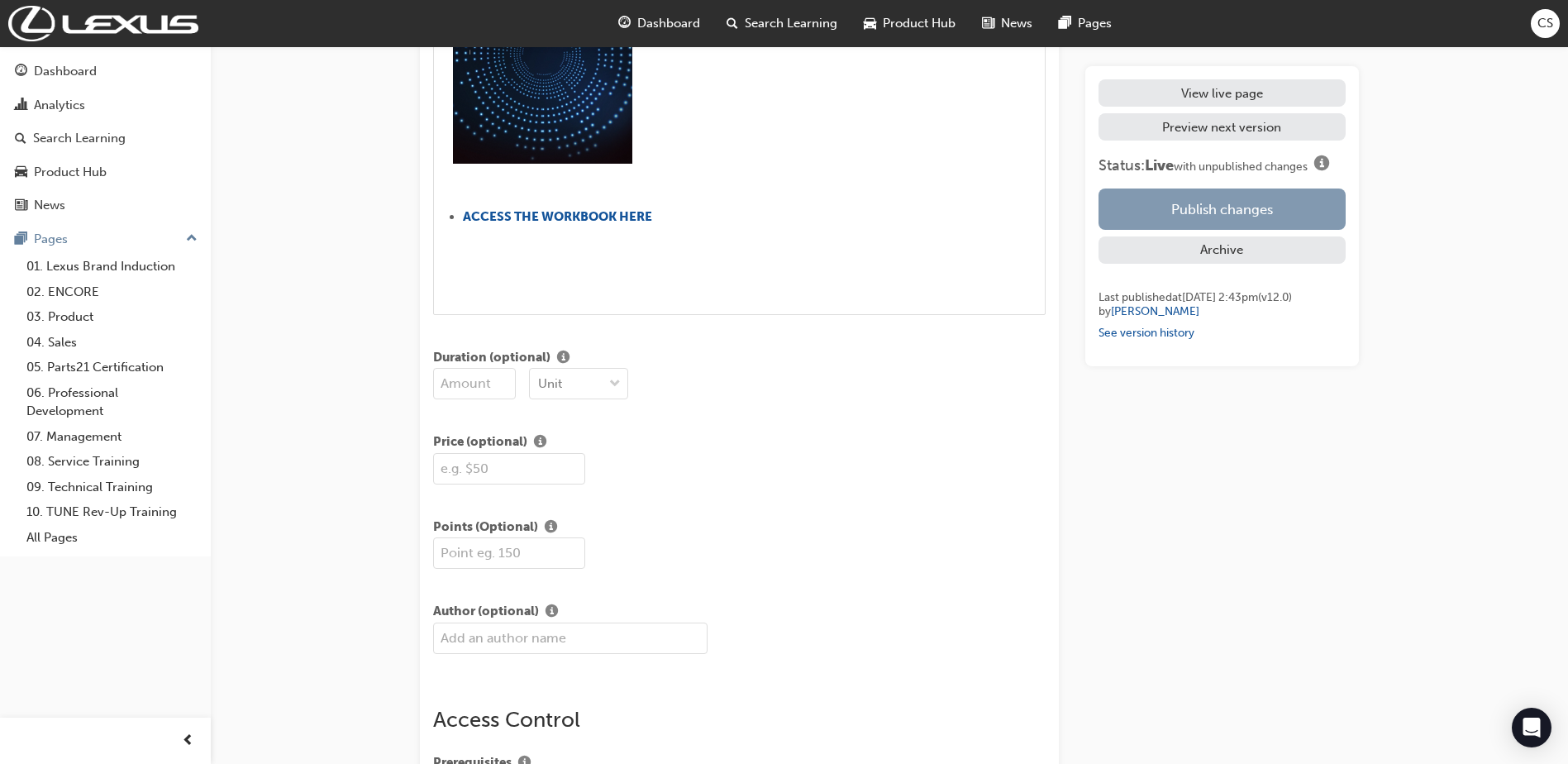
click at [1221, 216] on button "Publish changes" at bounding box center [1222, 209] width 247 height 42
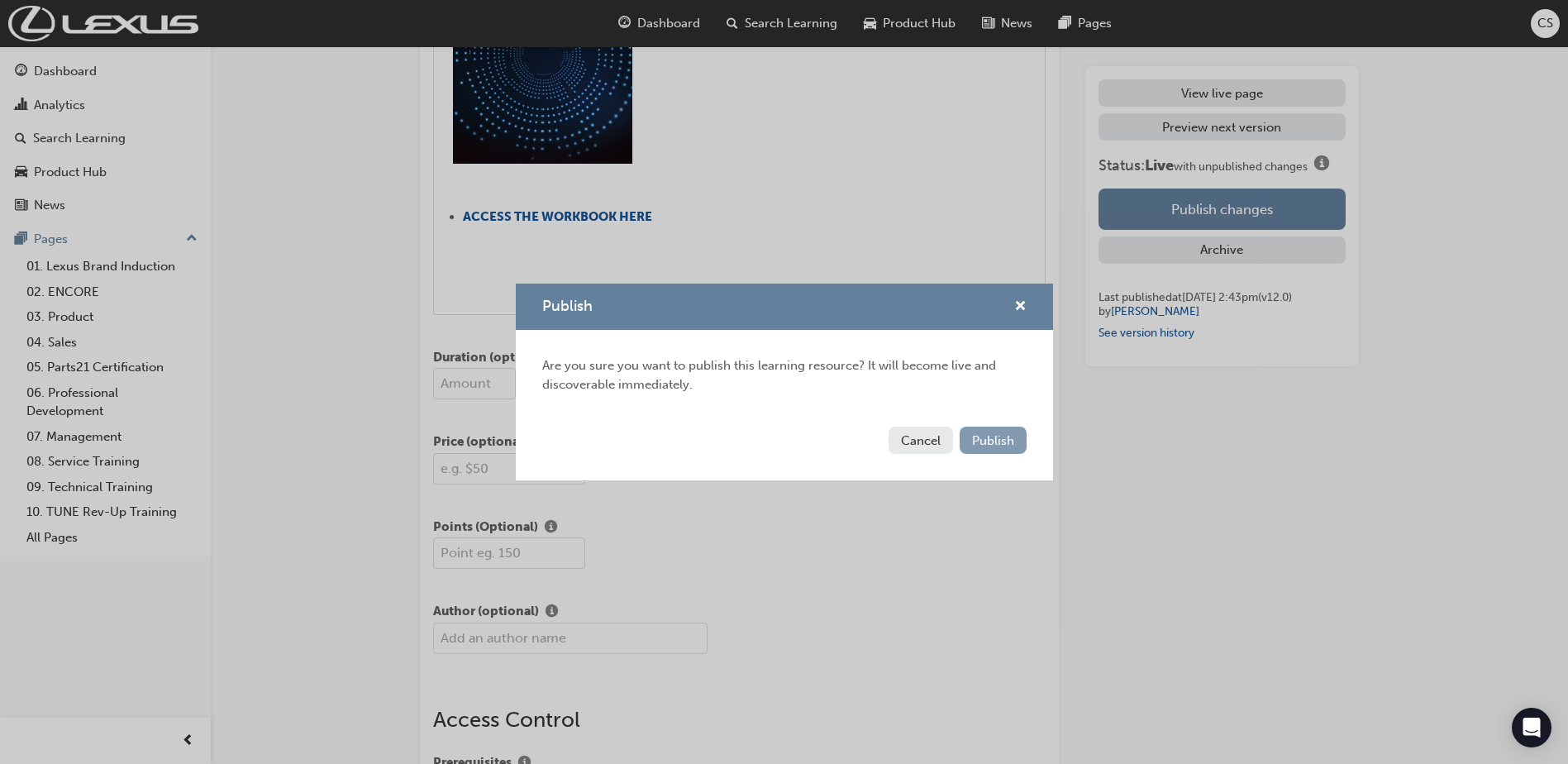
click at [987, 441] on span "Publish" at bounding box center [993, 440] width 43 height 15
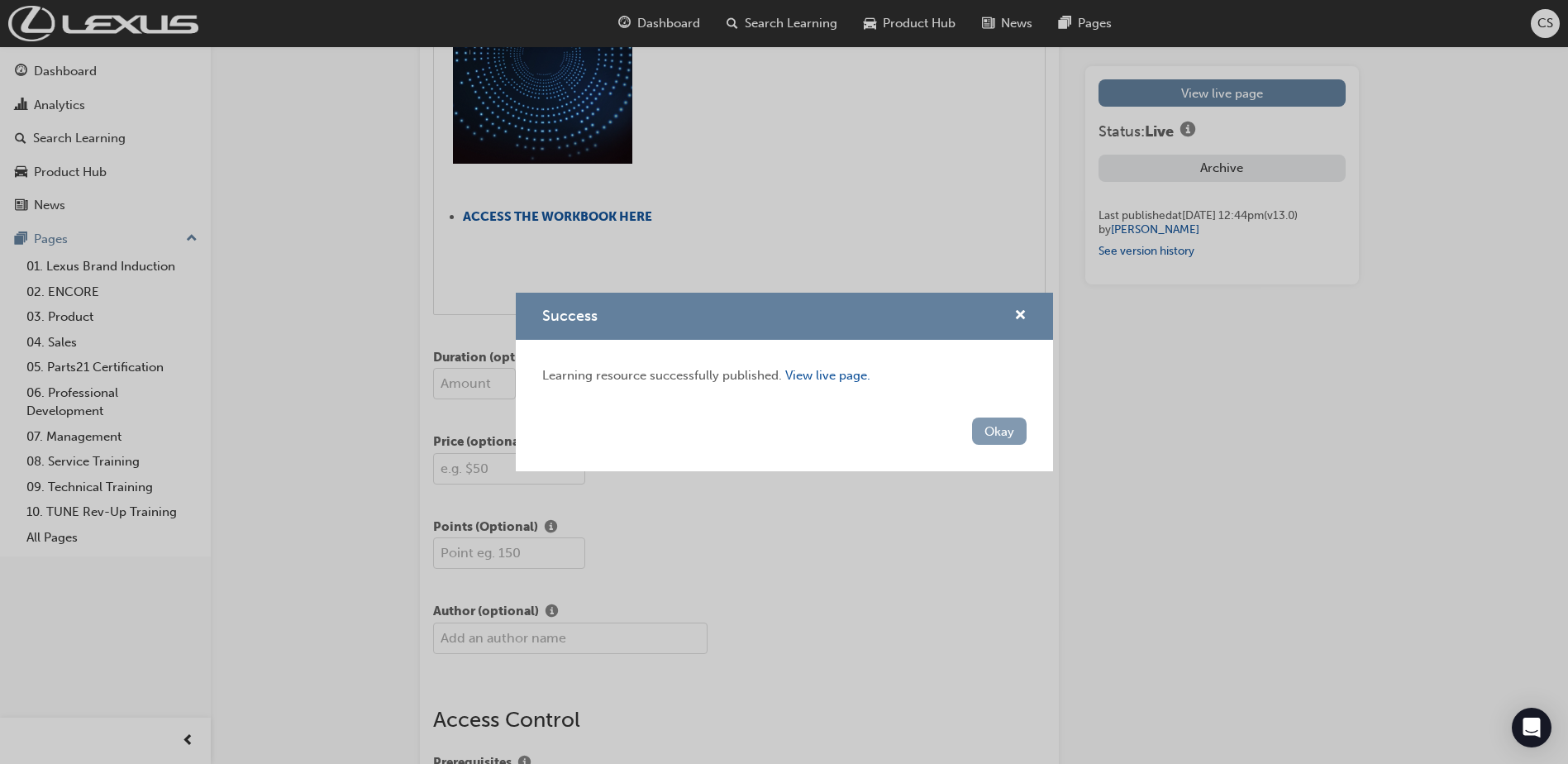
click at [998, 430] on button "Okay" at bounding box center [999, 430] width 55 height 27
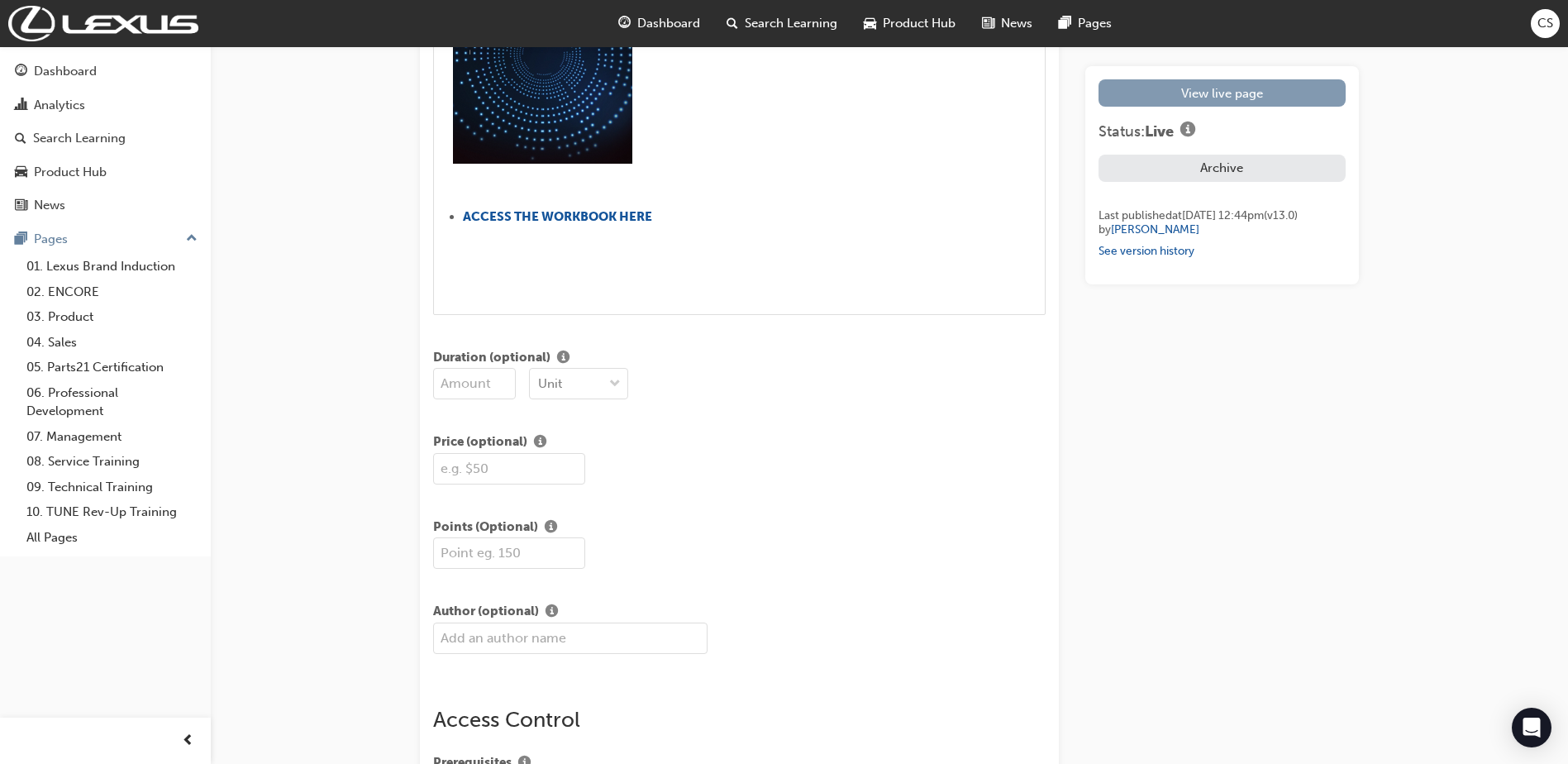
click at [1281, 100] on link "View live page" at bounding box center [1222, 92] width 247 height 27
